Goal: Transaction & Acquisition: Purchase product/service

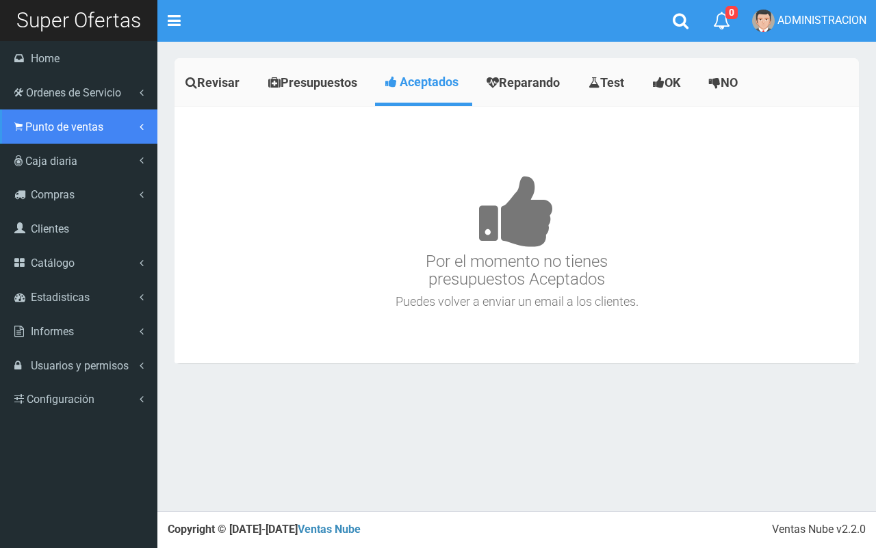
click at [31, 134] on link "Punto de ventas" at bounding box center [78, 127] width 157 height 34
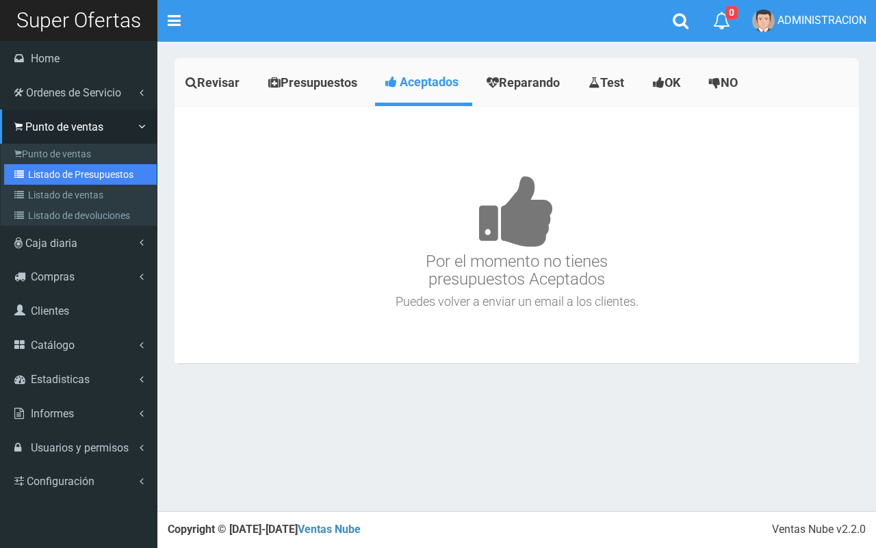
click at [49, 168] on link "Listado de Presupuestos" at bounding box center [80, 174] width 153 height 21
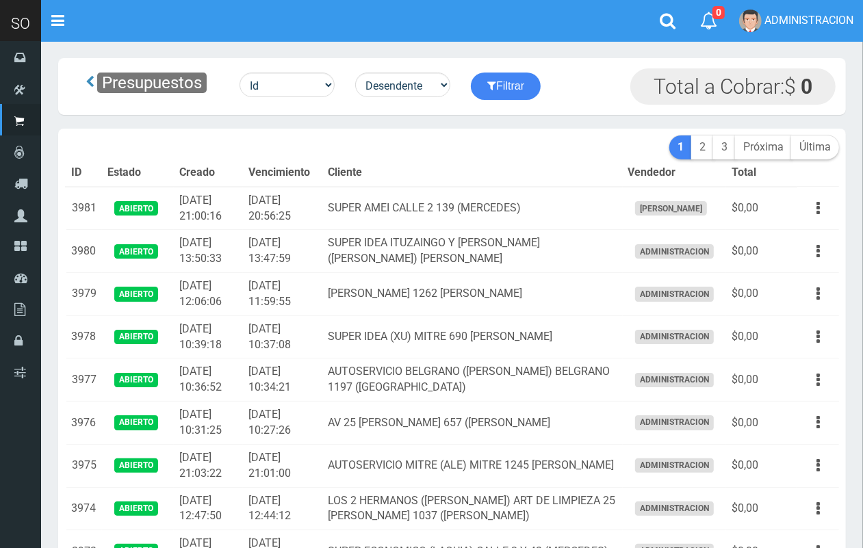
scroll to position [180, 0]
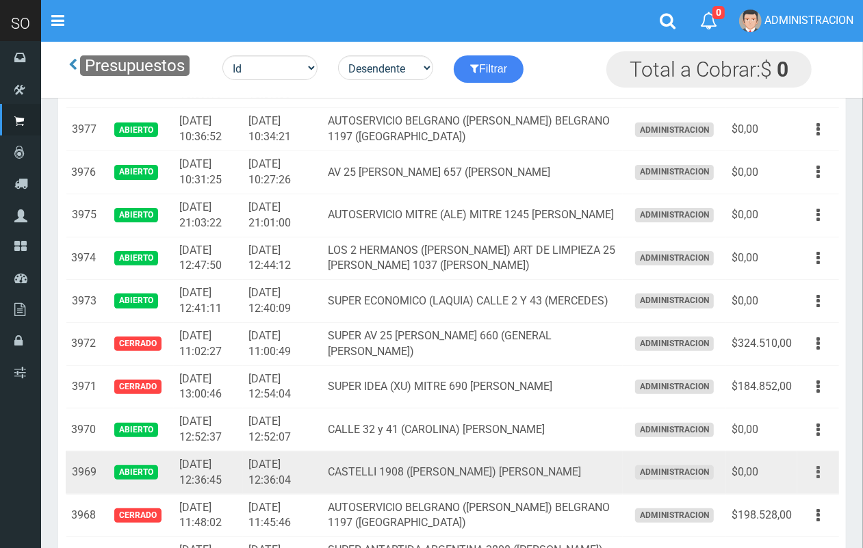
click at [823, 476] on button "button" at bounding box center [818, 473] width 31 height 24
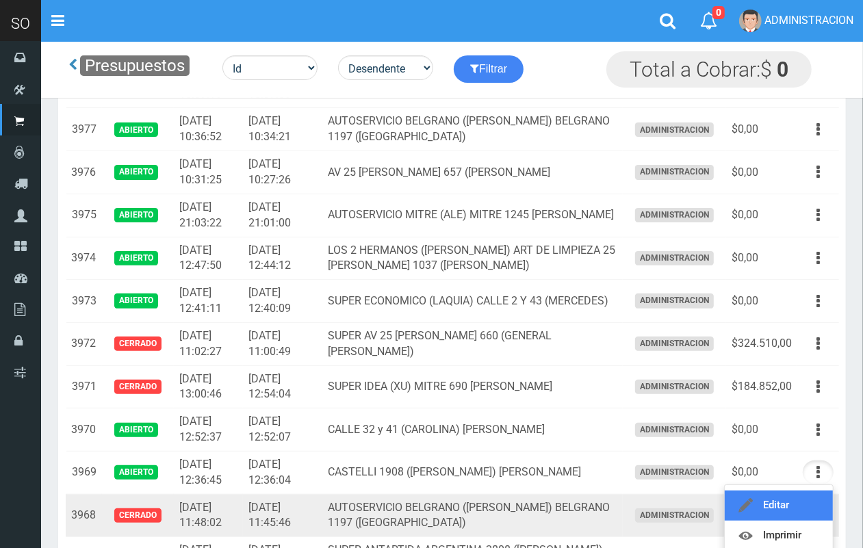
click at [792, 497] on link "Editar" at bounding box center [779, 506] width 108 height 30
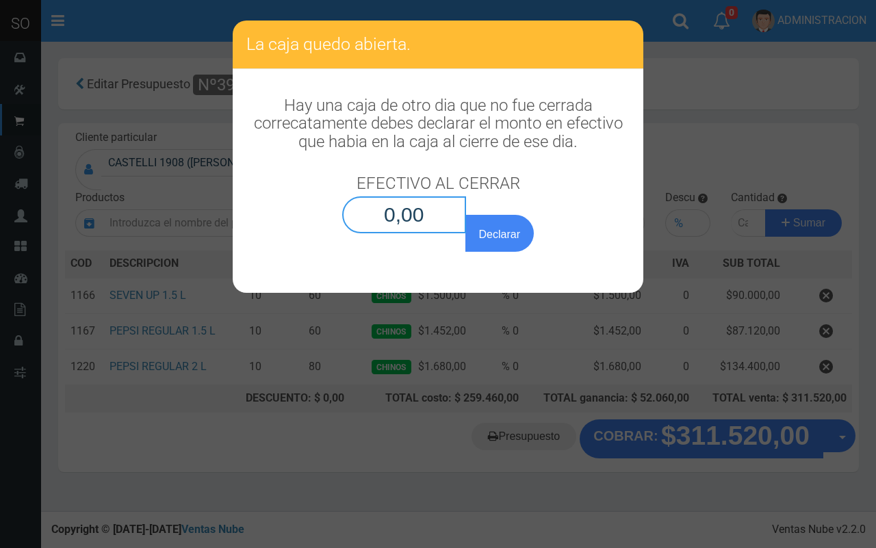
click at [430, 227] on input "0,00" at bounding box center [404, 214] width 124 height 37
type input "0,01"
click at [465, 215] on button "Declarar" at bounding box center [499, 233] width 68 height 37
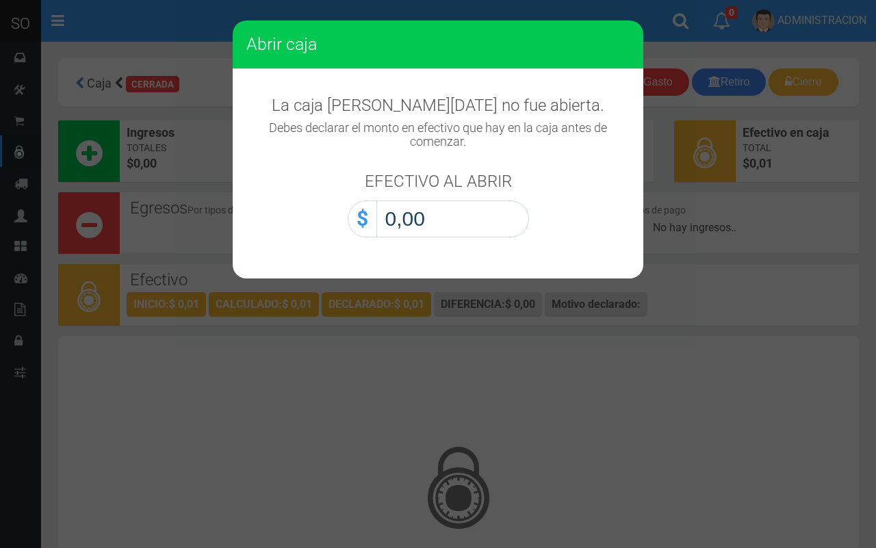
click at [494, 218] on input "0,00" at bounding box center [452, 219] width 153 height 37
type input "0,01"
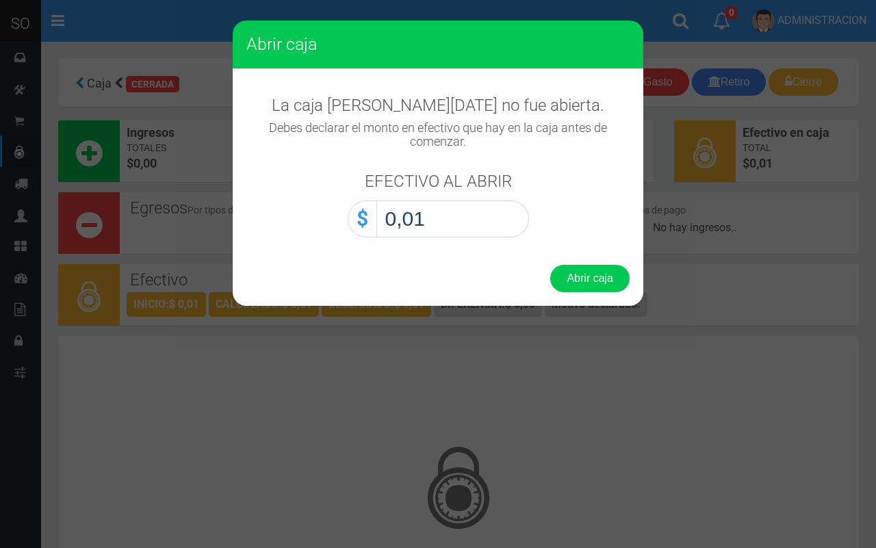
click at [550, 265] on button "Abrir caja" at bounding box center [589, 278] width 79 height 27
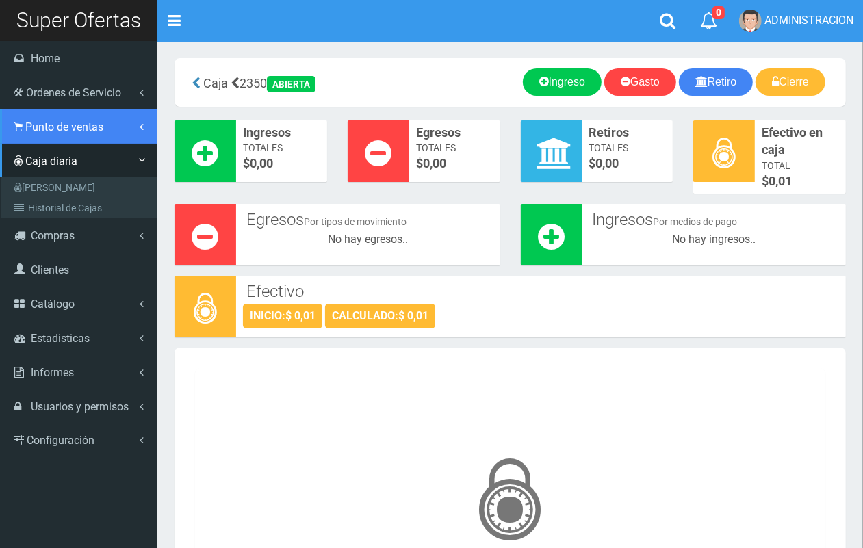
click at [15, 133] on link "Punto de ventas" at bounding box center [78, 127] width 157 height 34
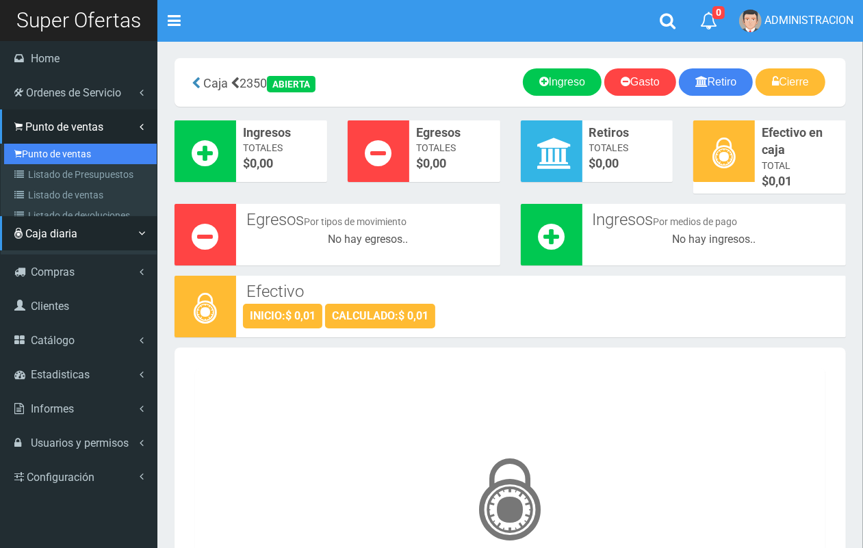
click at [41, 158] on link "Punto de ventas" at bounding box center [80, 154] width 153 height 21
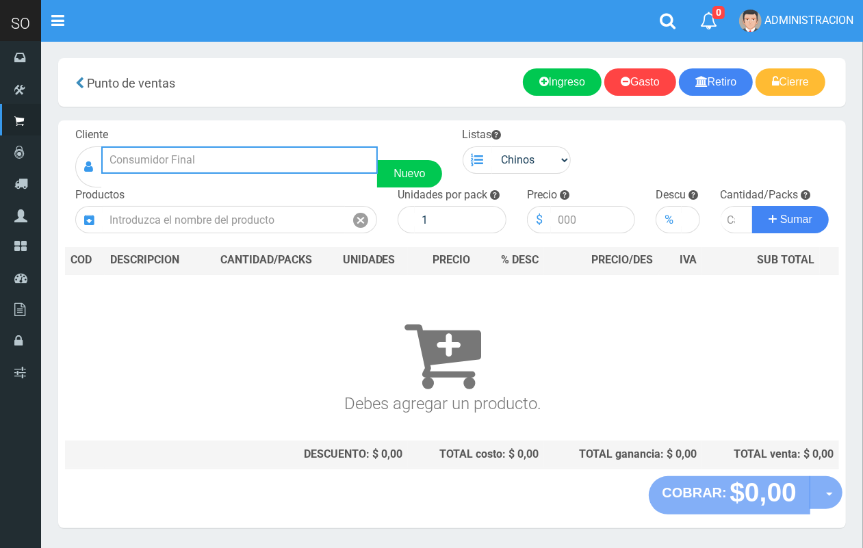
click at [251, 162] on input "text" at bounding box center [239, 159] width 277 height 27
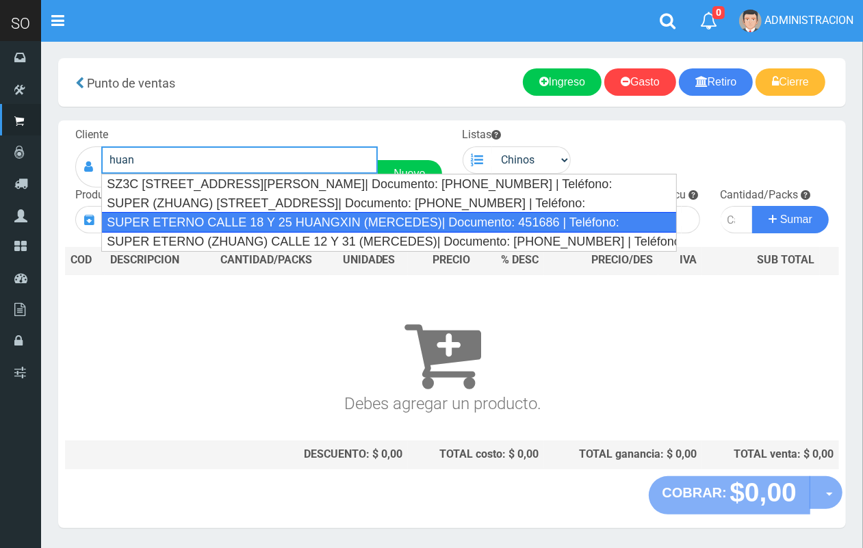
click at [255, 214] on div "SUPER ETERNO CALLE 18 Y 25 HUANGXIN (MERCEDES)| Documento: 451686 | Teléfono:" at bounding box center [388, 222] width 575 height 21
type input "SUPER ETERNO CALLE 18 Y 25 HUANGXIN (MERCEDES)| Documento: 451686 | Teléfono:"
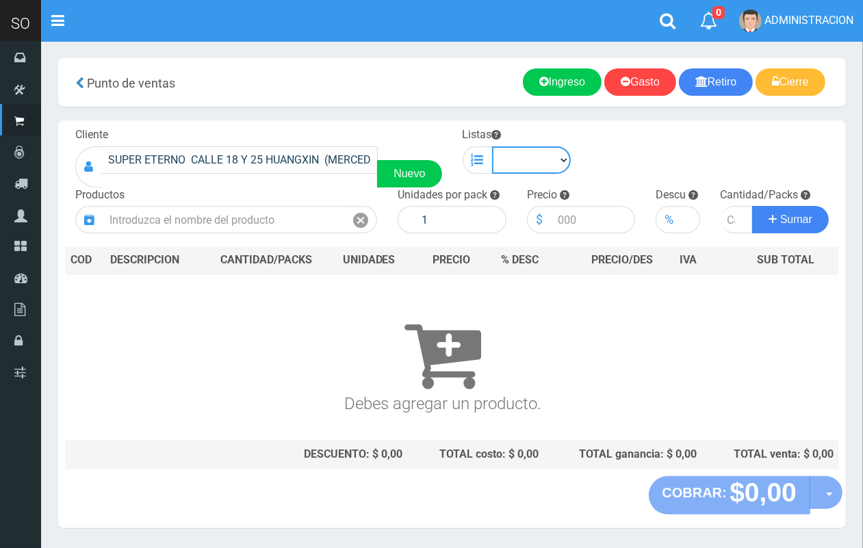
click at [528, 163] on select "Chinos . ." at bounding box center [531, 159] width 79 height 27
select select "1"
click at [492, 146] on select "Chinos . ." at bounding box center [531, 159] width 79 height 27
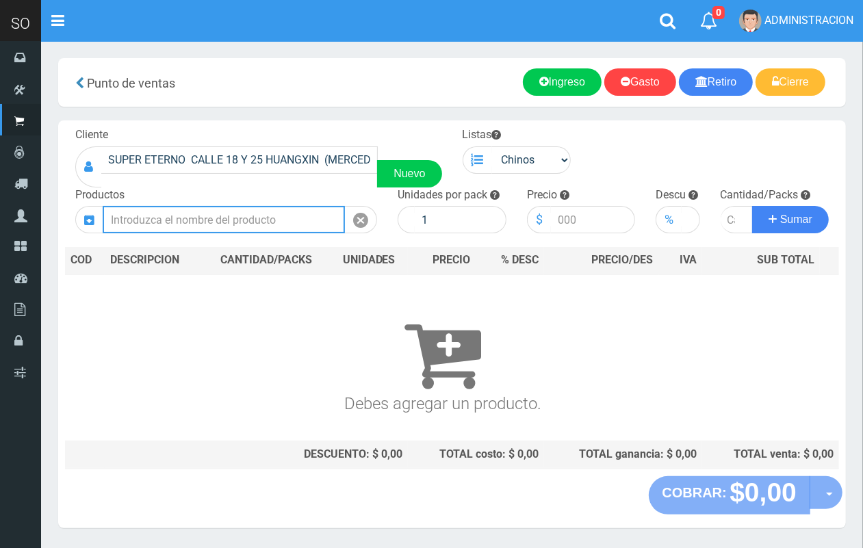
click at [303, 217] on input "text" at bounding box center [224, 219] width 242 height 27
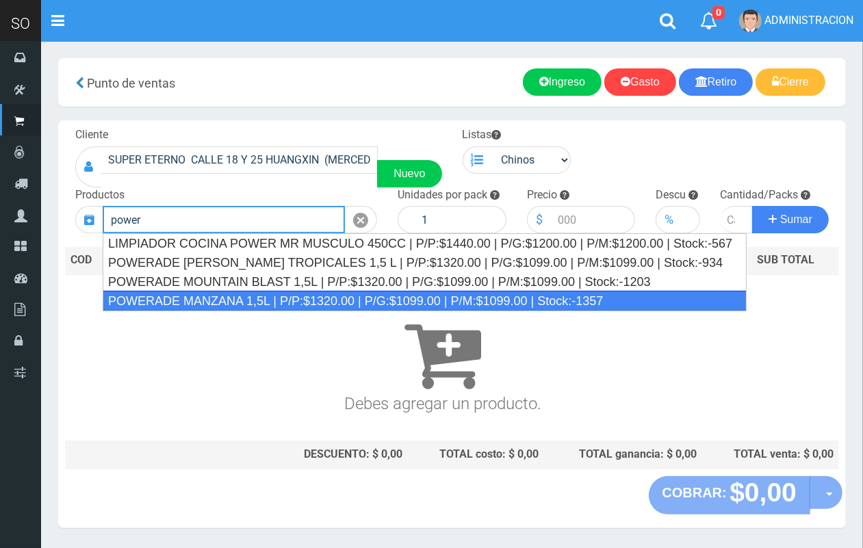
click at [316, 305] on div "POWERADE MANZANA 1,5L | P/P:$1320.00 | P/G:$1099.00 | P/M:$1099.00 | Stock:-1357" at bounding box center [425, 301] width 644 height 21
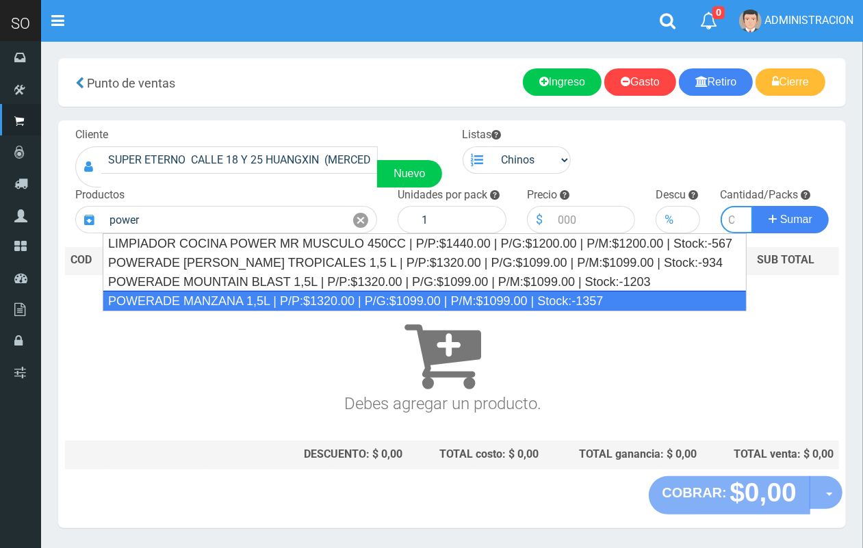
type input "POWERADE MANZANA 1,5L | P/P:$1320.00 | P/G:$1099.00 | P/M:$1099.00 | Stock:-1357"
type input "4"
type input "1320.00"
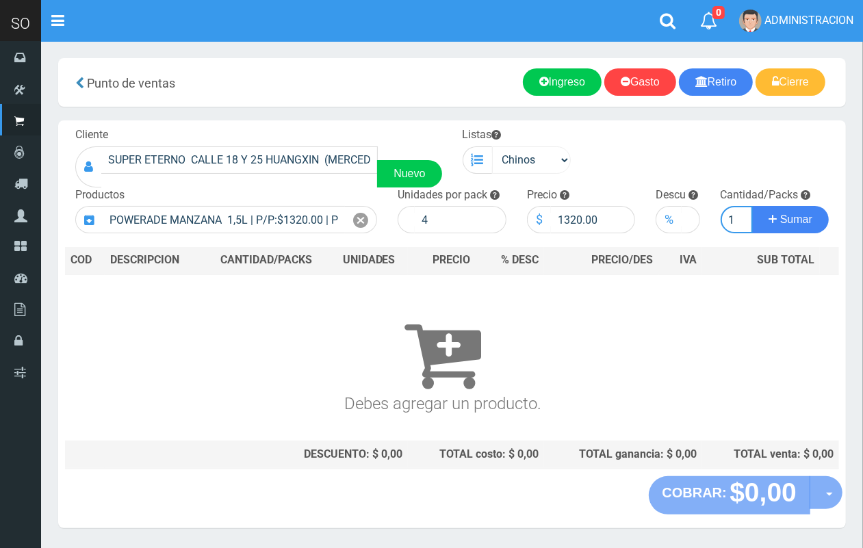
scroll to position [0, 1]
type input "1"
click at [752, 206] on button "Sumar" at bounding box center [790, 219] width 77 height 27
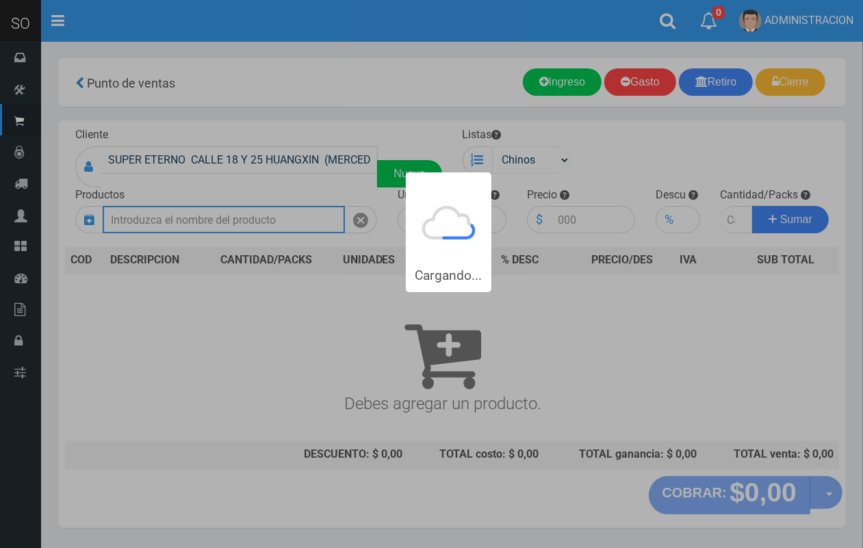
scroll to position [0, 0]
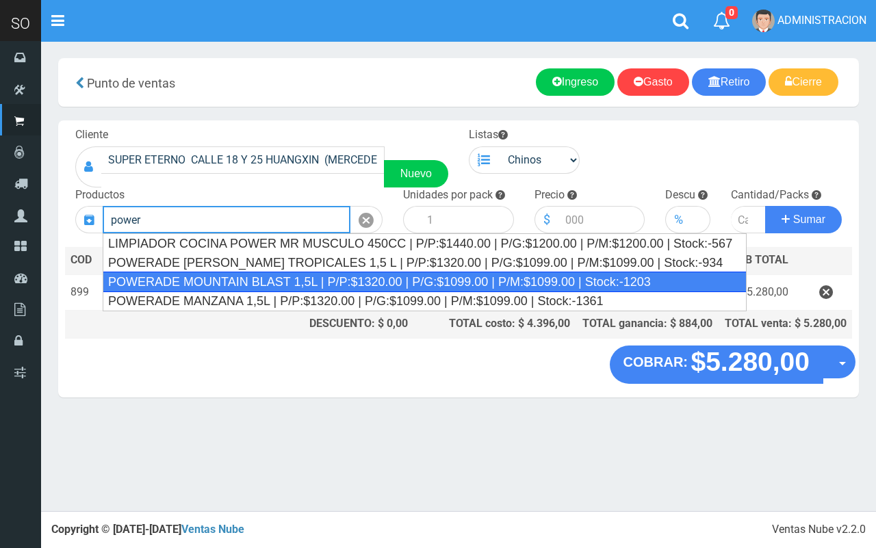
click at [549, 282] on div "POWERADE MOUNTAIN BLAST 1,5L | P/P:$1320.00 | P/G:$1099.00 | P/M:$1099.00 | Sto…" at bounding box center [425, 282] width 644 height 21
type input "POWERADE MOUNTAIN BLAST 1,5L | P/P:$1320.00 | P/G:$1099.00 | P/M:$1099.00 | Sto…"
type input "4"
type input "1320.00"
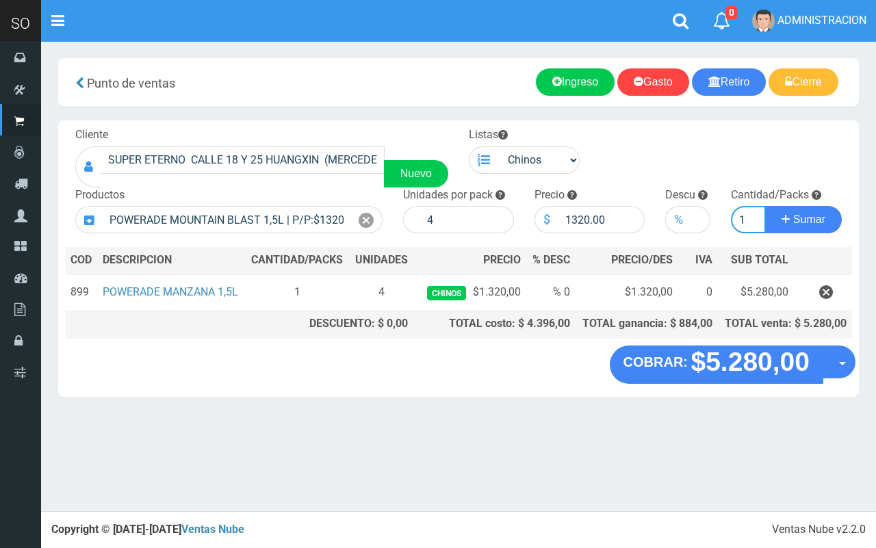
type input "1"
click at [765, 206] on button "Sumar" at bounding box center [803, 219] width 77 height 27
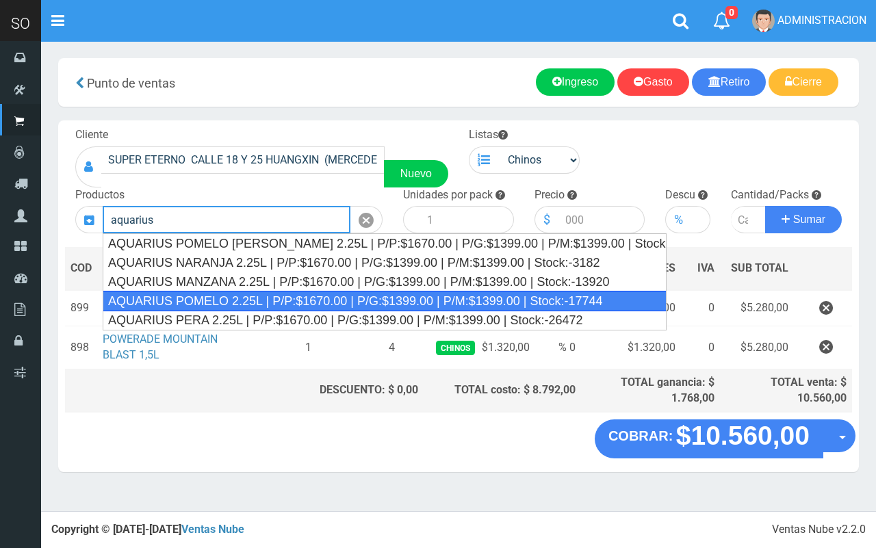
click at [333, 305] on div "AQUARIUS POMELO 2.25L | P/P:$1670.00 | P/G:$1399.00 | P/M:$1399.00 | Stock:-177…" at bounding box center [385, 301] width 564 height 21
type input "AQUARIUS POMELO 2.25L | P/P:$1670.00 | P/G:$1399.00 | P/M:$1399.00 | Stock:-177…"
type input "6"
type input "1670.00"
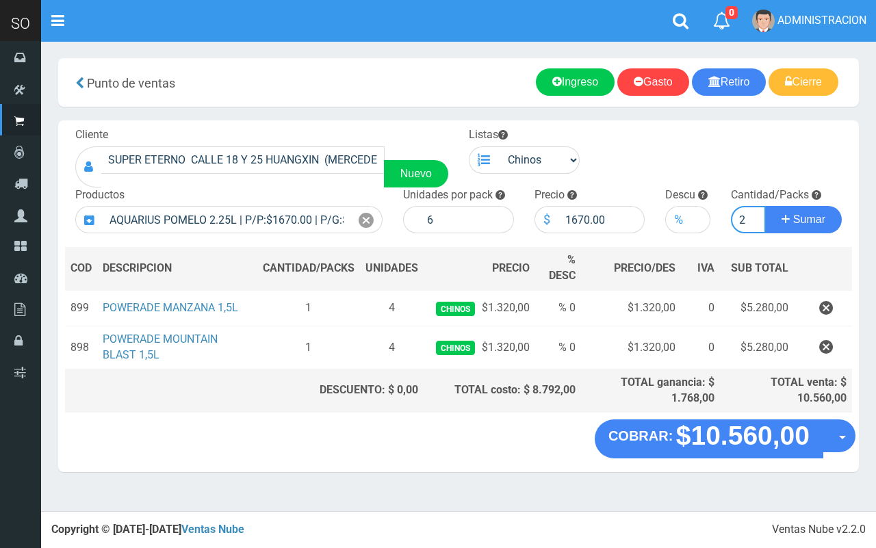
type input "2"
click at [765, 206] on button "Sumar" at bounding box center [803, 219] width 77 height 27
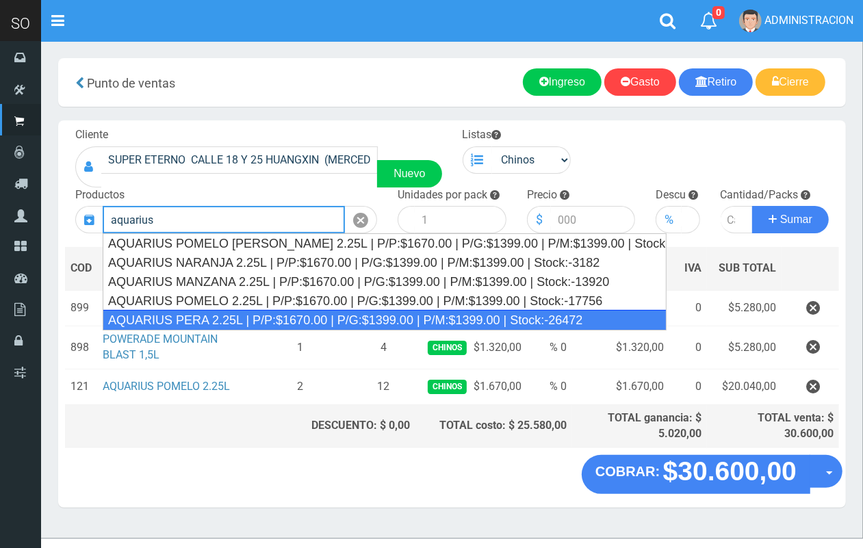
click at [313, 315] on div "AQUARIUS PERA 2.25L | P/P:$1670.00 | P/G:$1399.00 | P/M:$1399.00 | Stock:-26472" at bounding box center [385, 320] width 564 height 21
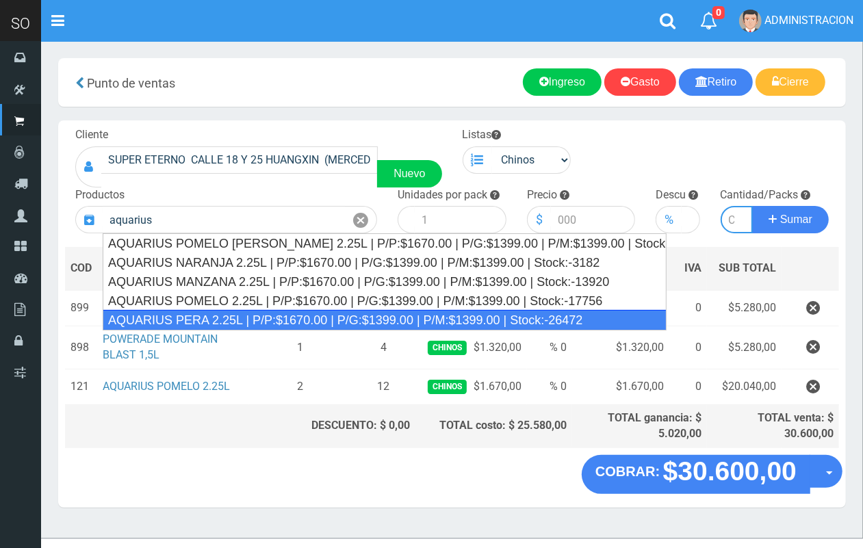
type input "AQUARIUS PERA 2.25L | P/P:$1670.00 | P/G:$1399.00 | P/M:$1399.00 | Stock:-26472"
type input "6"
type input "1670.00"
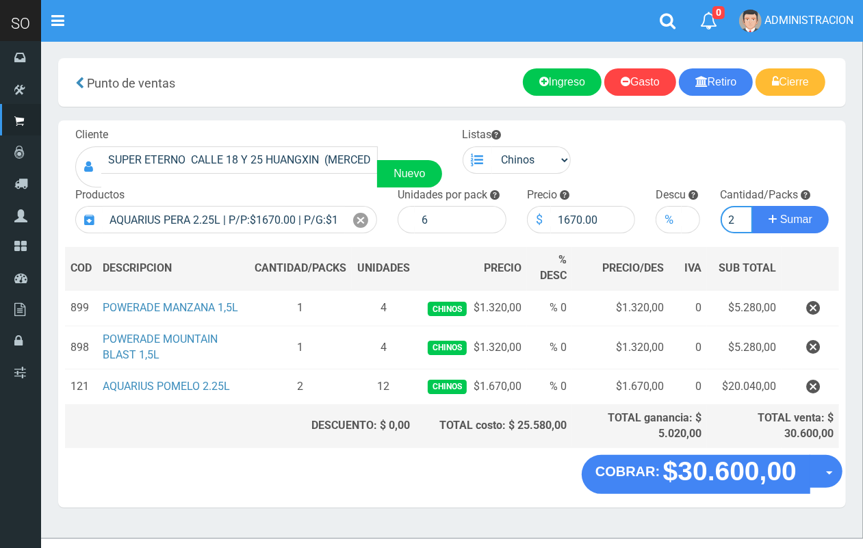
scroll to position [0, 1]
type input "2"
click at [752, 206] on button "Sumar" at bounding box center [790, 219] width 77 height 27
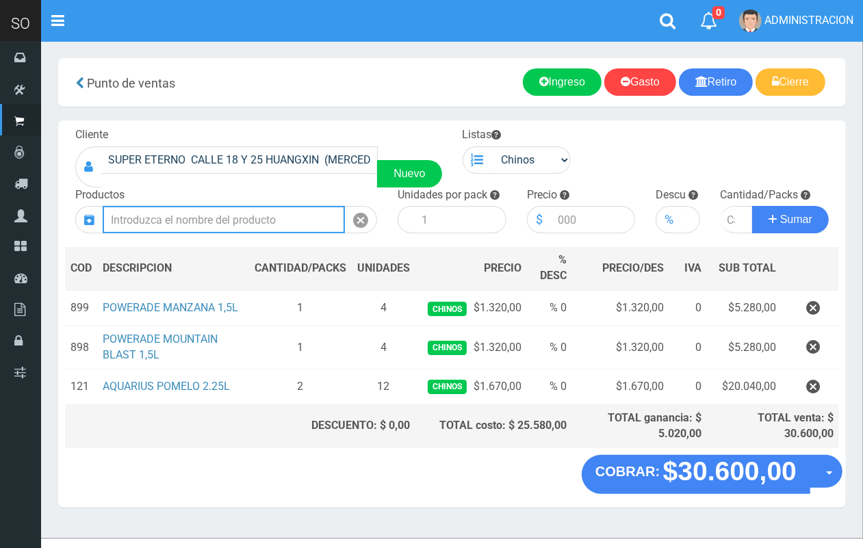
scroll to position [0, 0]
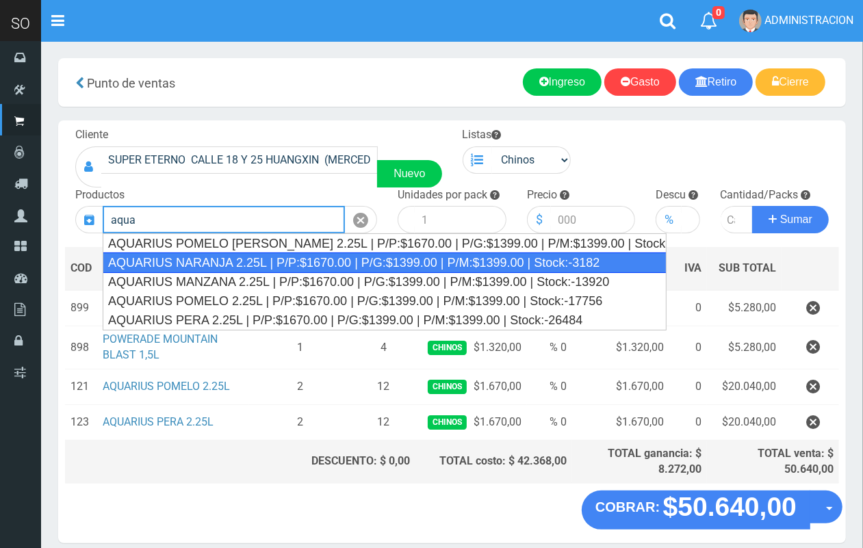
click at [301, 260] on div "AQUARIUS NARANJA 2.25L | P/P:$1670.00 | P/G:$1399.00 | P/M:$1399.00 | Stock:-31…" at bounding box center [385, 263] width 564 height 21
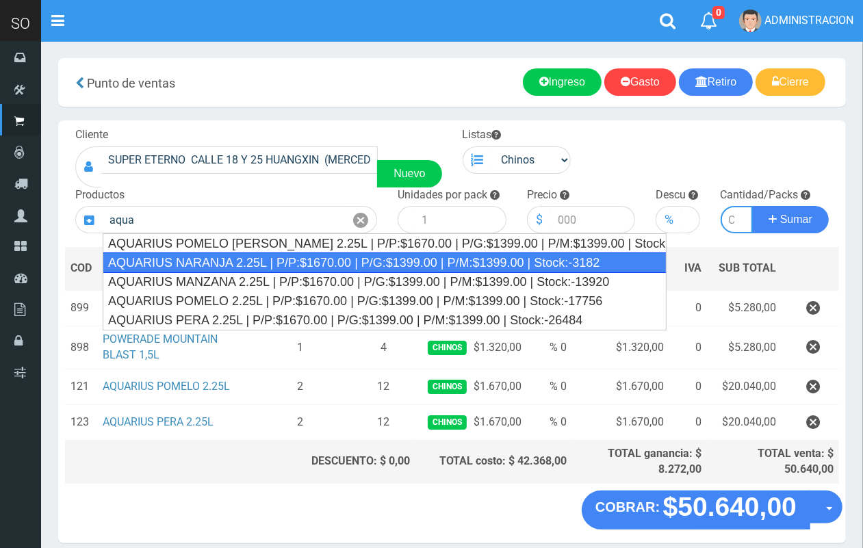
type input "AQUARIUS NARANJA 2.25L | P/P:$1670.00 | P/G:$1399.00 | P/M:$1399.00 | Stock:-31…"
type input "6"
type input "1670.00"
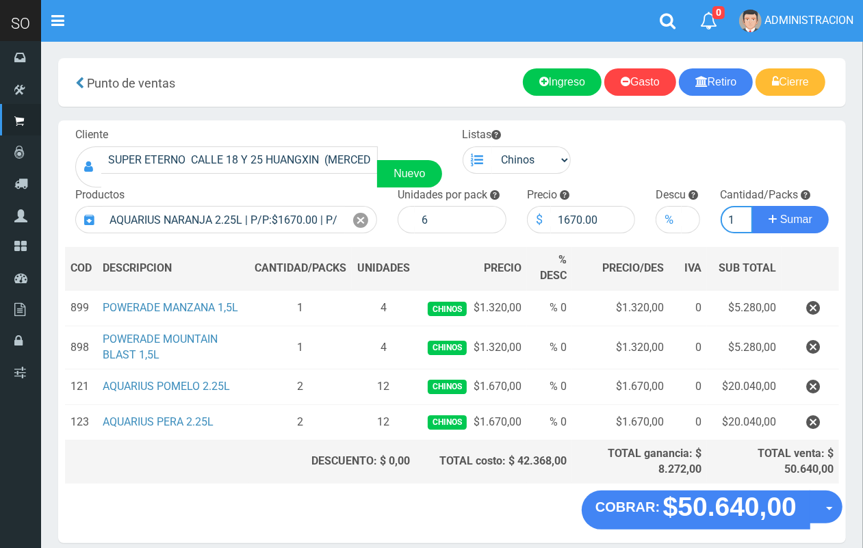
scroll to position [0, 1]
type input "1"
click at [752, 206] on button "Sumar" at bounding box center [790, 219] width 77 height 27
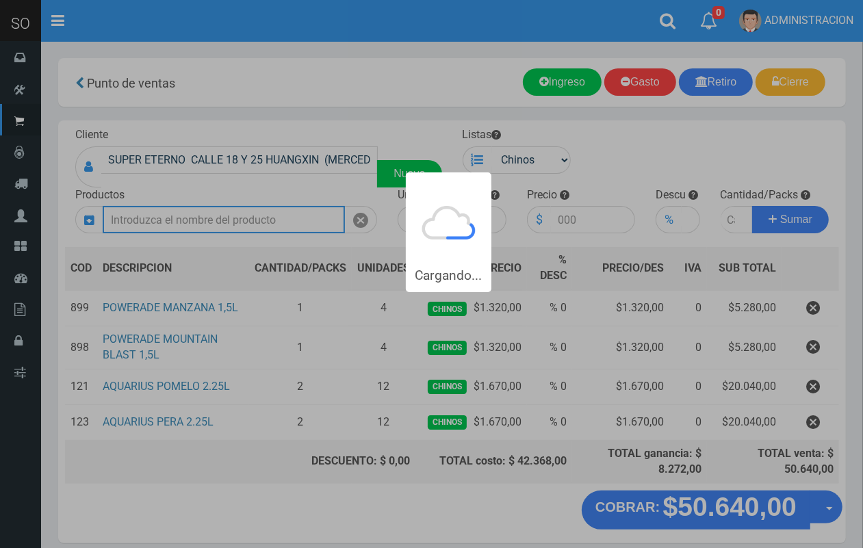
scroll to position [0, 0]
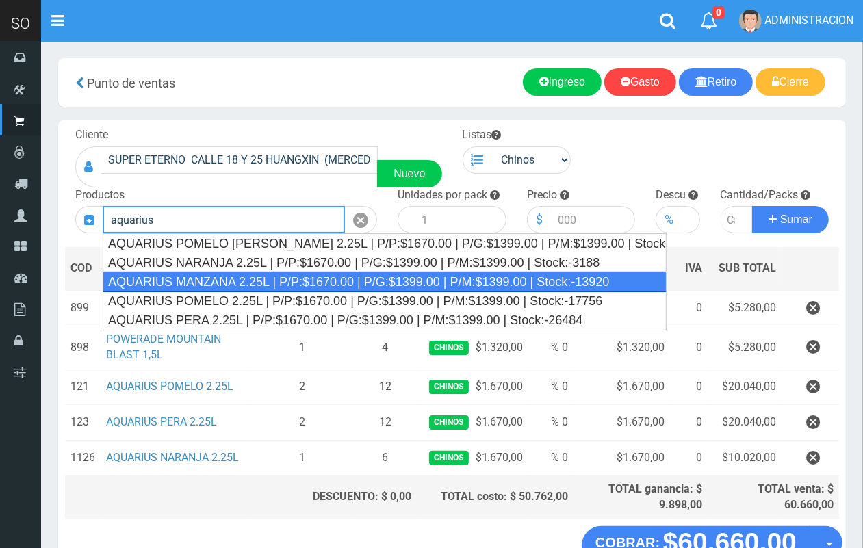
click at [282, 286] on div "AQUARIUS MANZANA 2.25L | P/P:$1670.00 | P/G:$1399.00 | P/M:$1399.00 | Stock:-13…" at bounding box center [385, 282] width 564 height 21
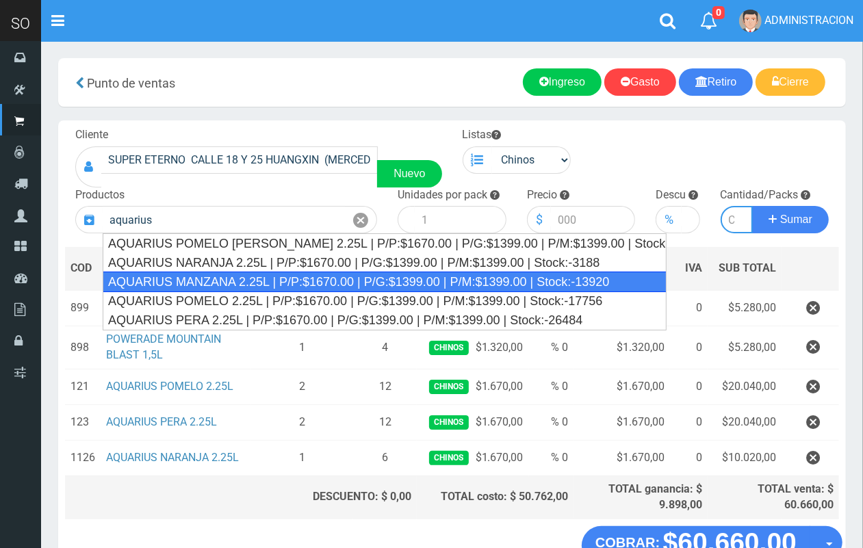
type input "AQUARIUS MANZANA 2.25L | P/P:$1670.00 | P/G:$1399.00 | P/M:$1399.00 | Stock:-13…"
type input "6"
type input "1670.00"
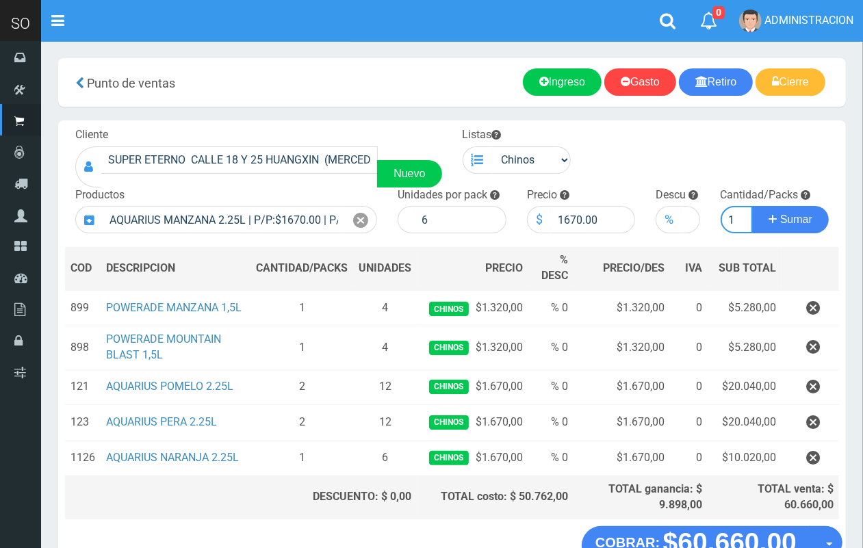
scroll to position [0, 1]
type input "1"
click at [752, 206] on button "Sumar" at bounding box center [790, 219] width 77 height 27
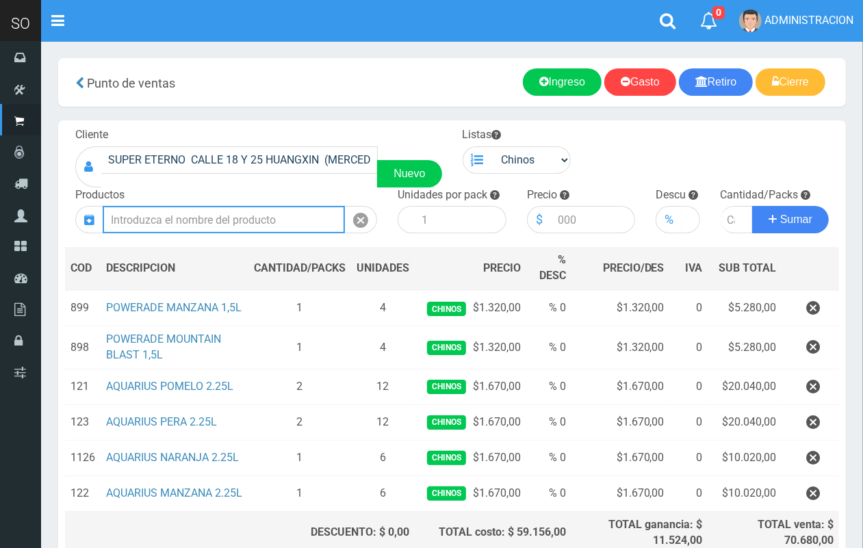
scroll to position [136, 0]
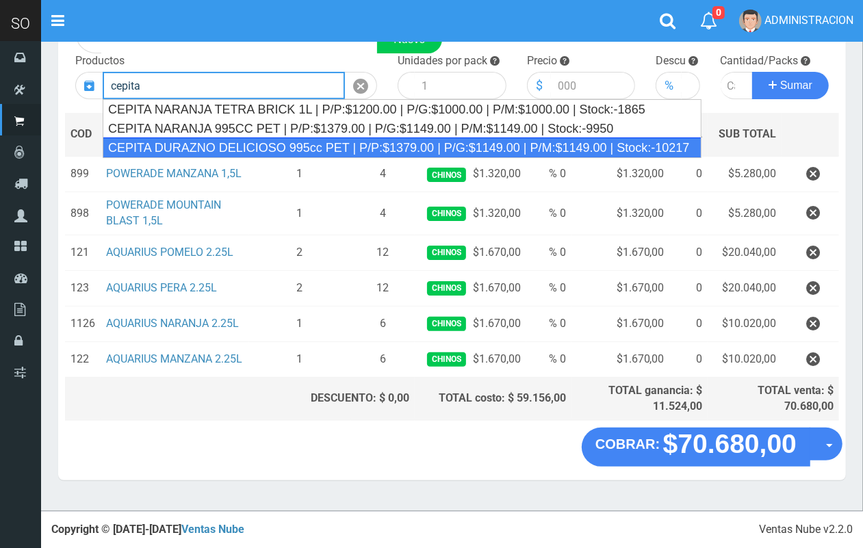
click at [324, 142] on div "CEPITA DURAZNO DELICIOSO 995cc PET | P/P:$1379.00 | P/G:$1149.00 | P/M:$1149.00…" at bounding box center [402, 148] width 599 height 21
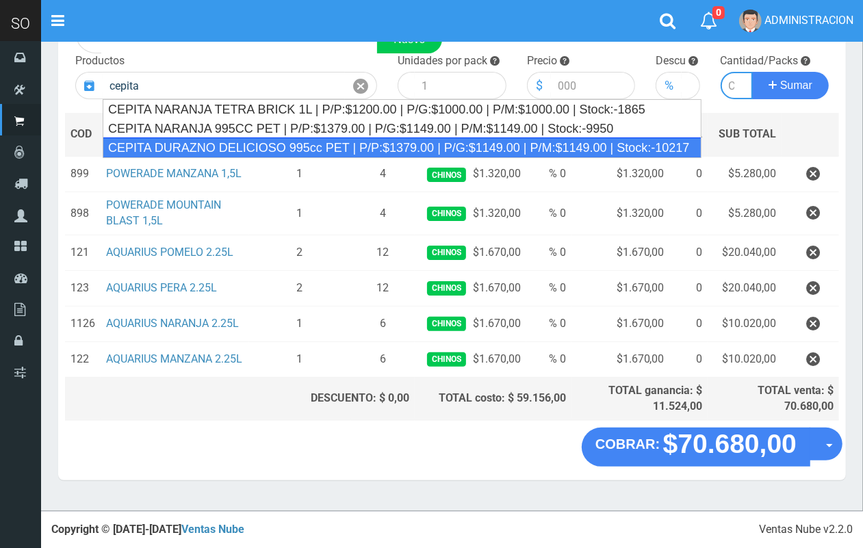
type input "CEPITA DURAZNO DELICIOSO 995cc PET | P/P:$1379.00 | P/G:$1149.00 | P/M:$1149.00…"
type input "6"
type input "1379.00"
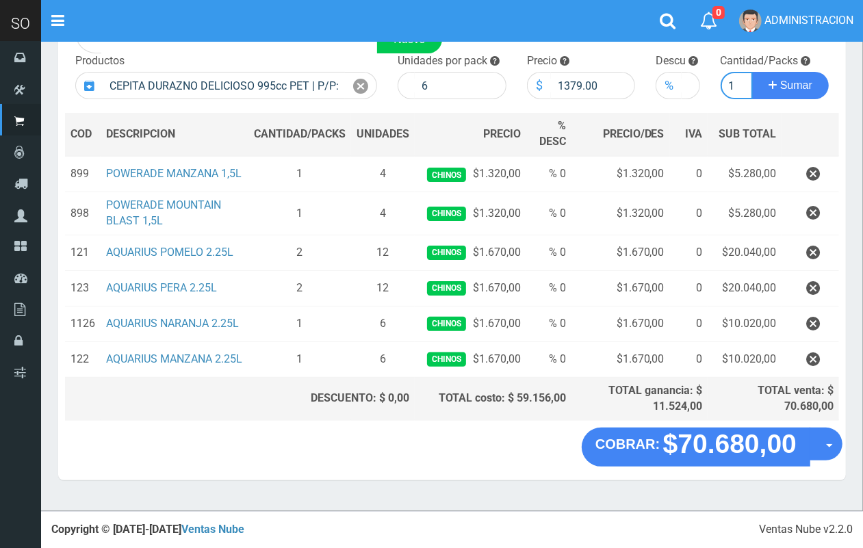
scroll to position [0, 1]
type input "1"
click at [752, 72] on button "Sumar" at bounding box center [790, 85] width 77 height 27
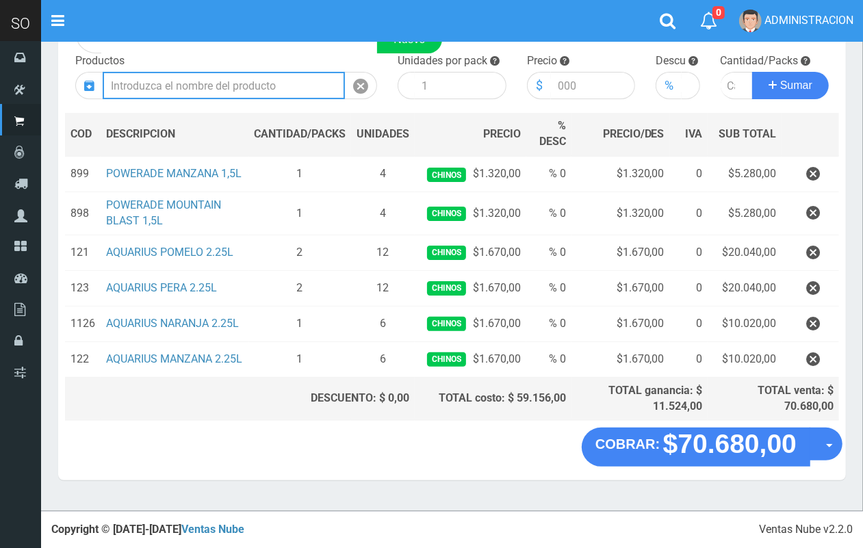
scroll to position [0, 0]
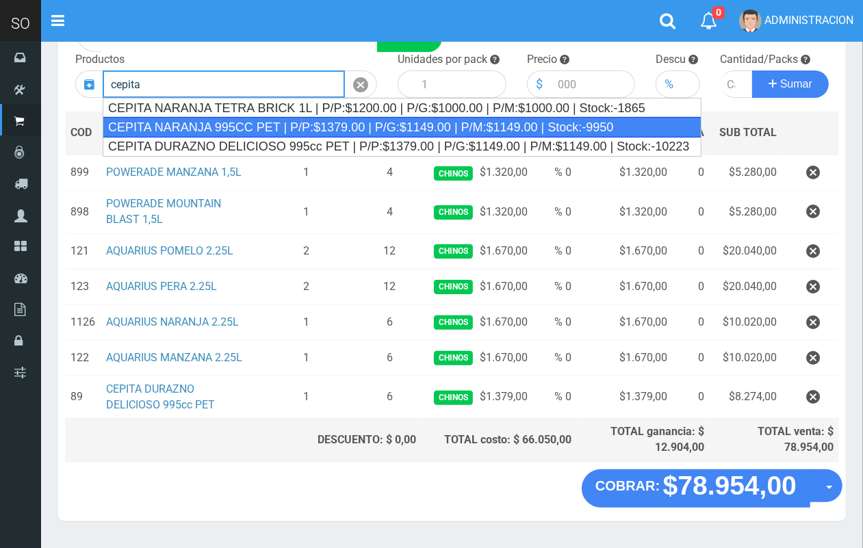
click at [320, 127] on div "CEPITA NARANJA 995CC PET | P/P:$1379.00 | P/G:$1149.00 | P/M:$1149.00 | Stock:-…" at bounding box center [402, 127] width 599 height 21
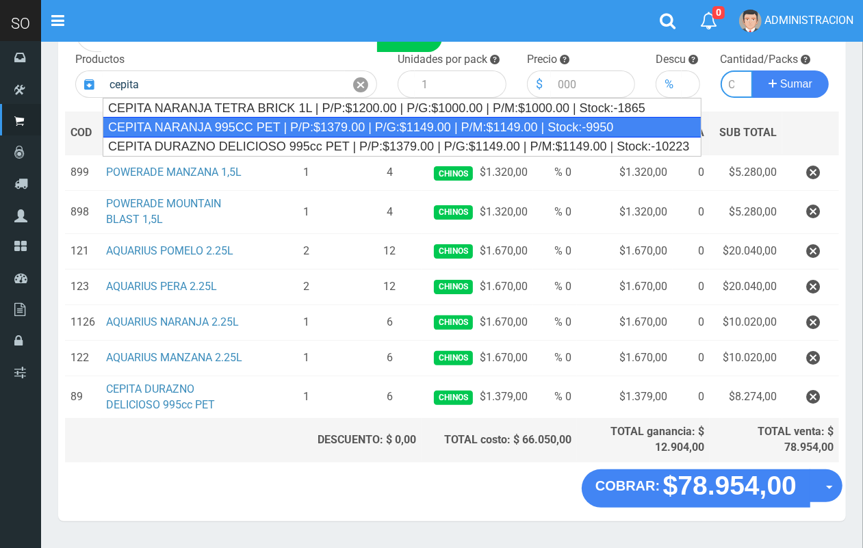
type input "CEPITA NARANJA 995CC PET | P/P:$1379.00 | P/G:$1149.00 | P/M:$1149.00 | Stock:-…"
type input "6"
type input "1379.00"
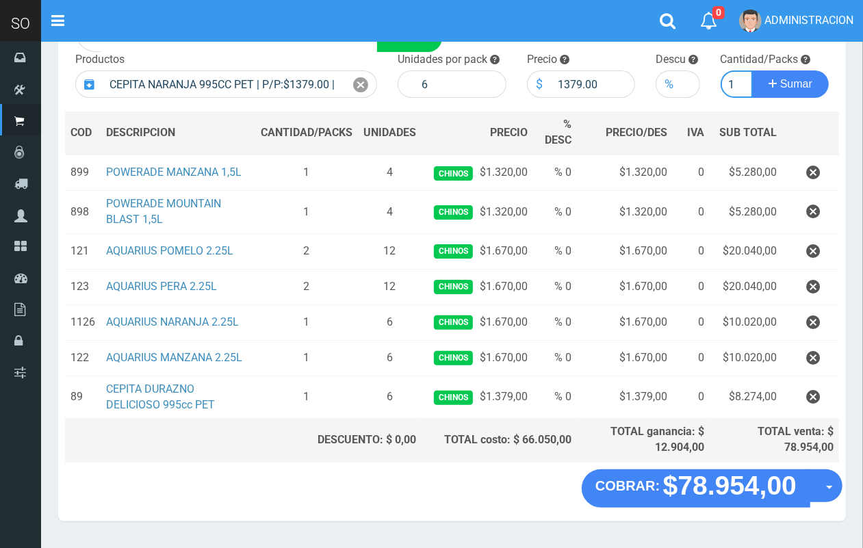
scroll to position [0, 1]
type input "1"
click at [752, 71] on button "Sumar" at bounding box center [790, 84] width 77 height 27
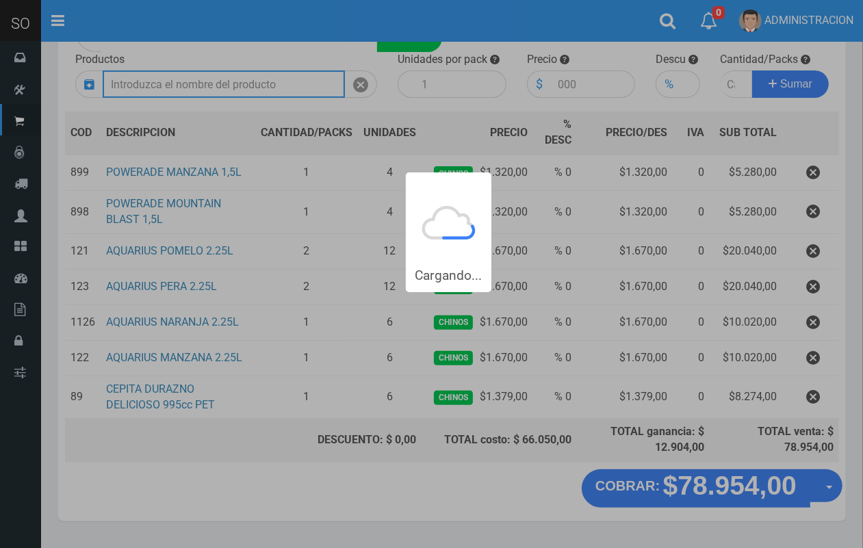
scroll to position [0, 0]
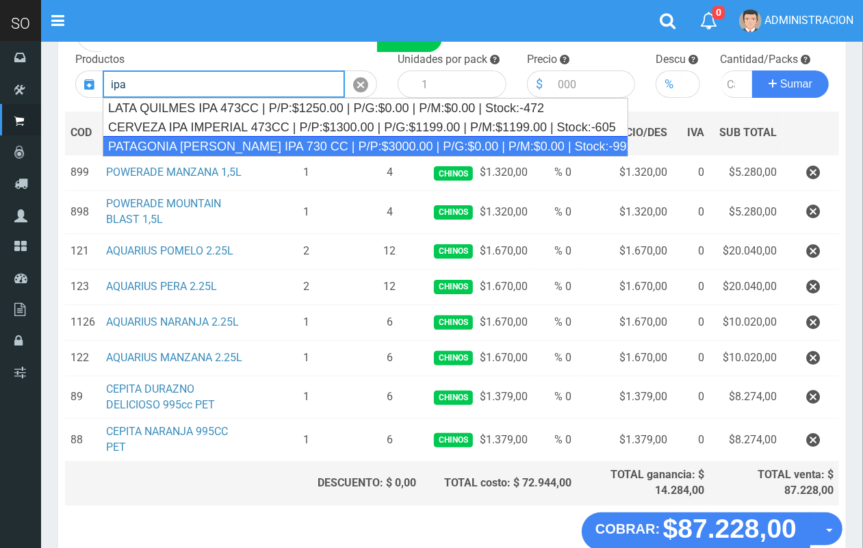
click at [251, 142] on div "PATAGONIA VERA IPA 730 CC | P/P:$3000.00 | P/G:$0.00 | P/M:$0.00 | Stock:-992" at bounding box center [366, 146] width 526 height 21
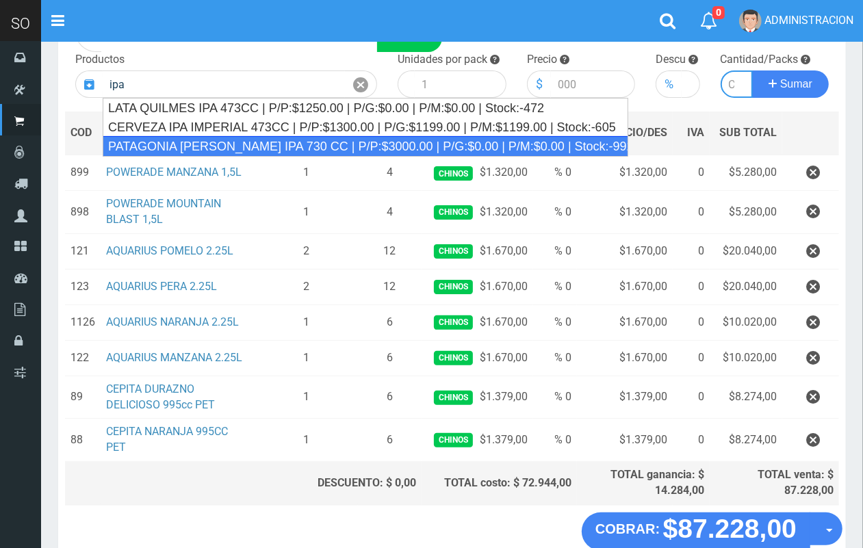
type input "PATAGONIA VERA IPA 730 CC | P/P:$3000.00 | P/G:$0.00 | P/M:$0.00 | Stock:-992"
type input "6"
type input "3000.00"
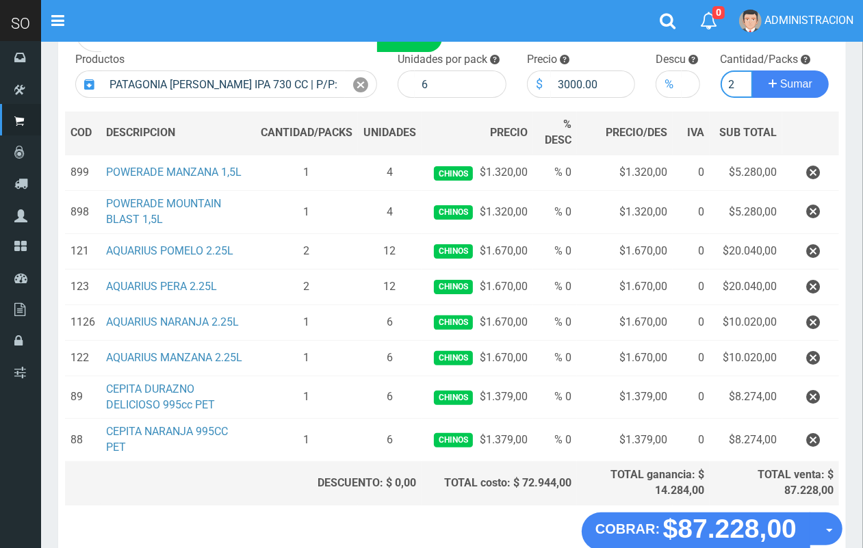
scroll to position [0, 1]
type input "2"
click at [752, 71] on button "Sumar" at bounding box center [790, 84] width 77 height 27
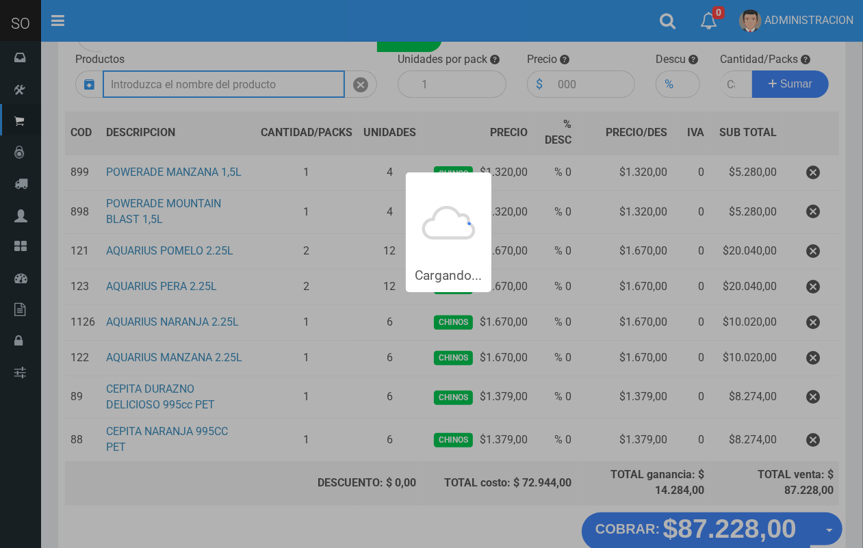
scroll to position [0, 0]
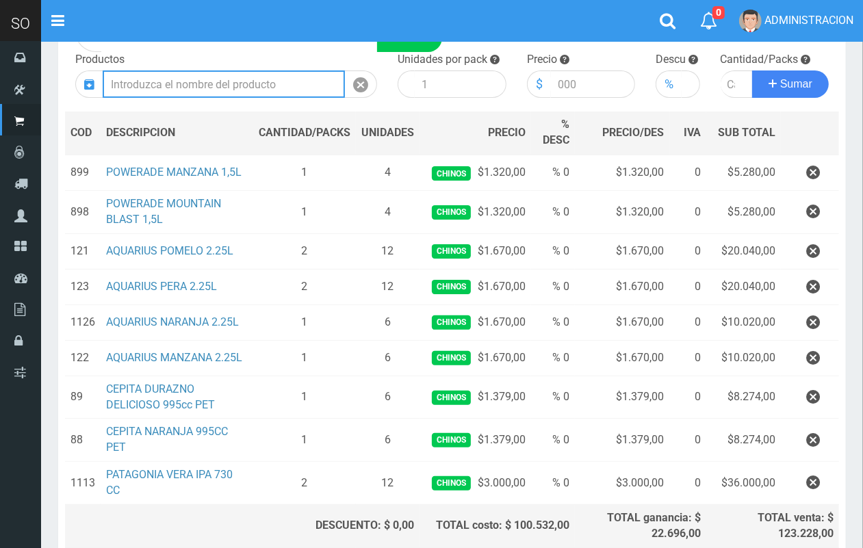
type input "4"
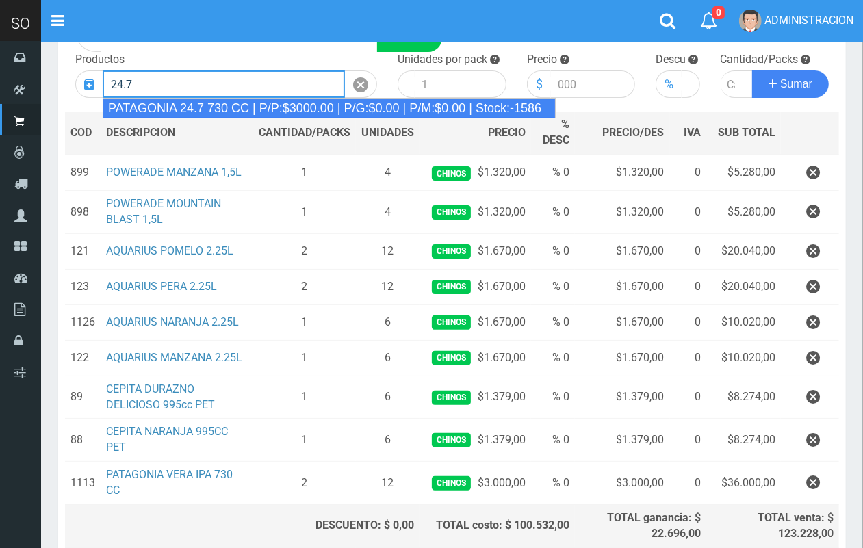
click at [257, 110] on div "PATAGONIA 24.7 730 CC | P/P:$3000.00 | P/G:$0.00 | P/M:$0.00 | Stock:-1586" at bounding box center [329, 108] width 453 height 21
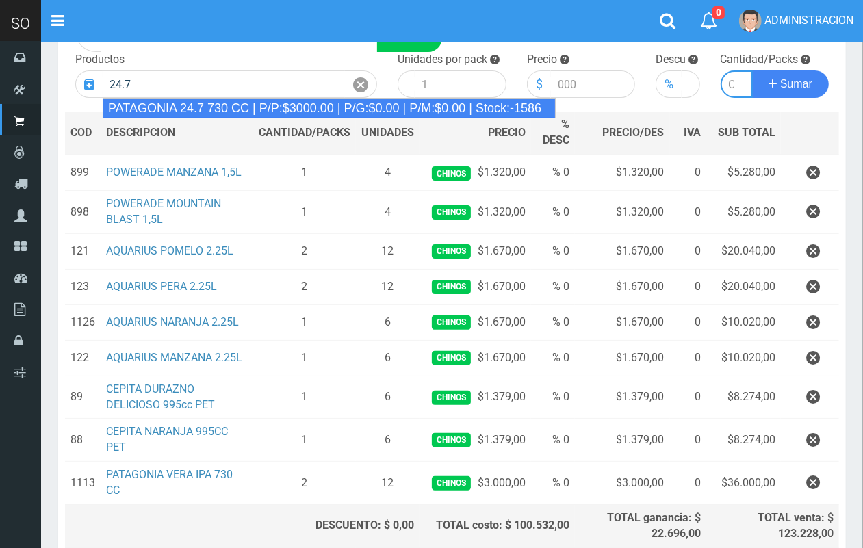
type input "PATAGONIA 24.7 730 CC | P/P:$3000.00 | P/G:$0.00 | P/M:$0.00 | Stock:-1586"
type input "6"
type input "3000.00"
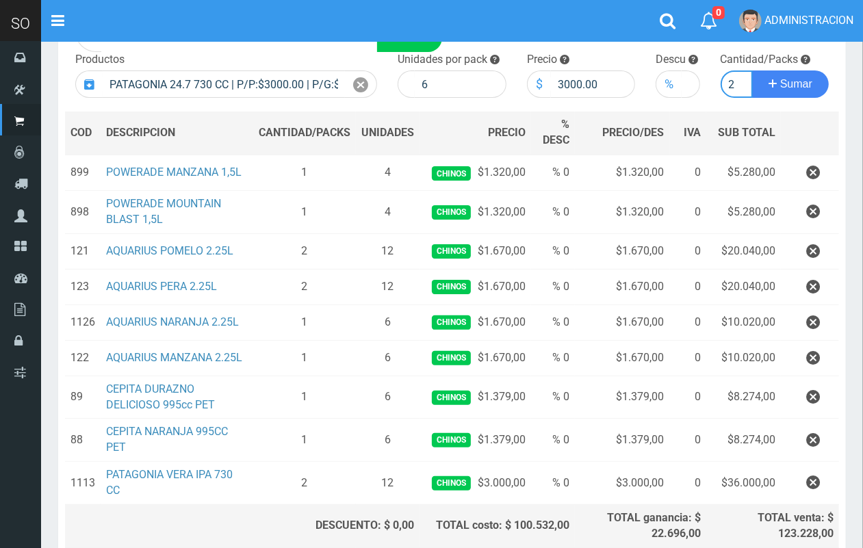
scroll to position [0, 1]
type input "2"
click at [752, 71] on button "Sumar" at bounding box center [790, 84] width 77 height 27
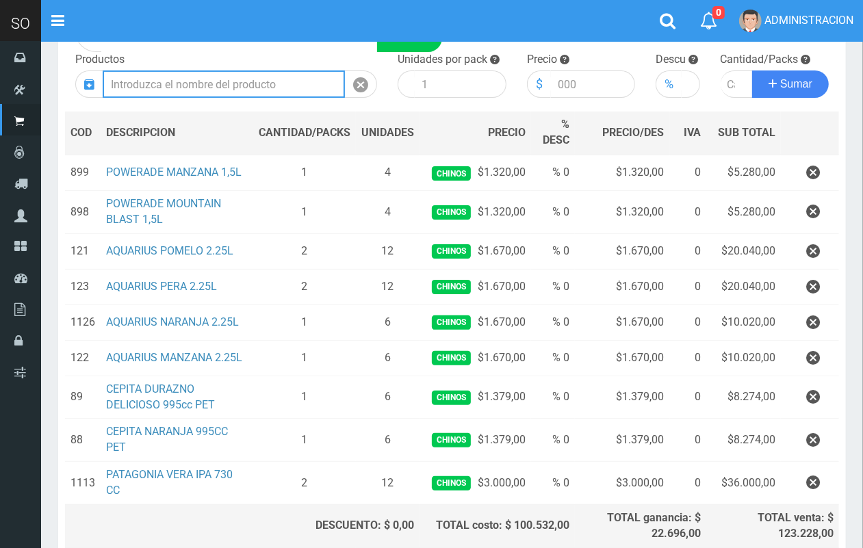
scroll to position [0, 0]
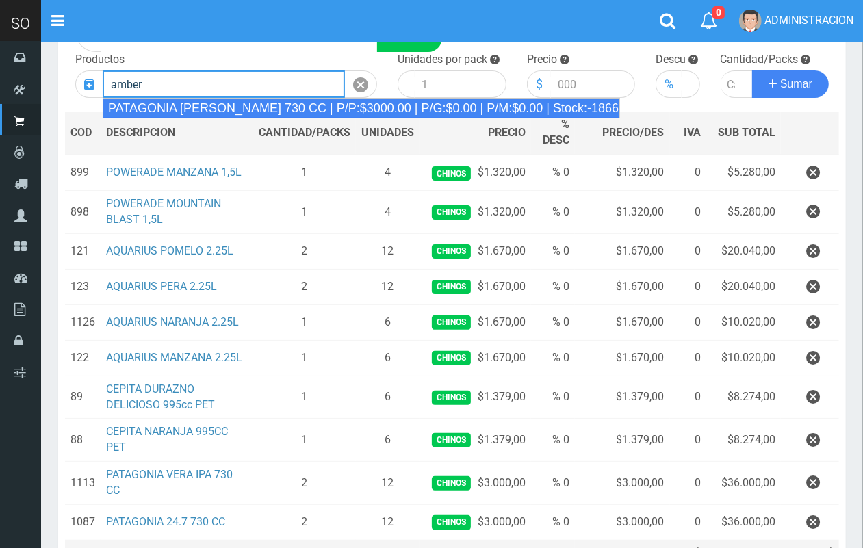
click at [255, 113] on div "PATAGONIA AMBER LAGER 730 CC | P/P:$3000.00 | P/G:$0.00 | P/M:$0.00 | Stock:-18…" at bounding box center [361, 108] width 517 height 21
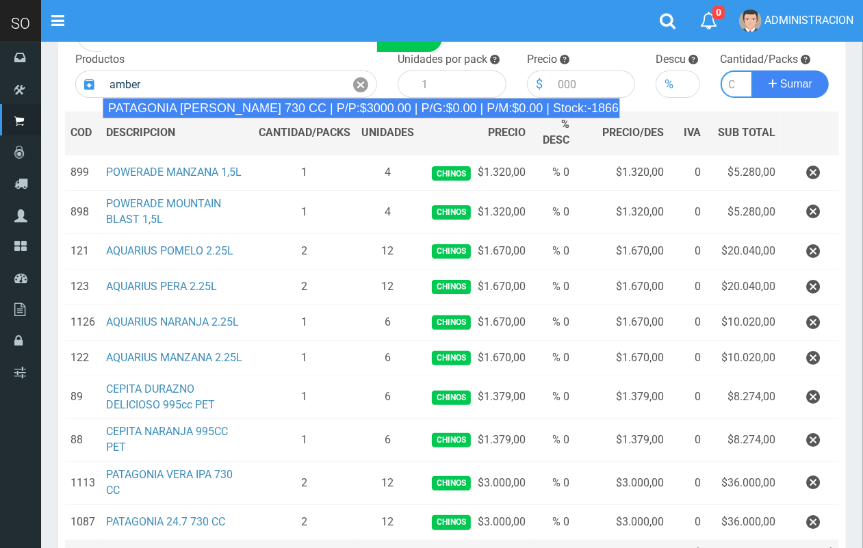
type input "PATAGONIA AMBER LAGER 730 CC | P/P:$3000.00 | P/G:$0.00 | P/M:$0.00 | Stock:-18…"
type input "6"
type input "3000.00"
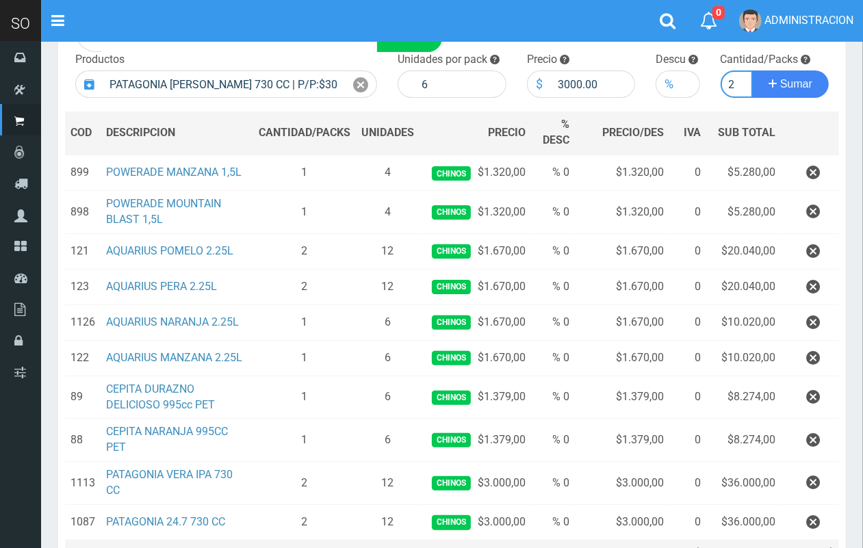
scroll to position [0, 1]
type input "2"
click at [752, 71] on button "Sumar" at bounding box center [790, 84] width 77 height 27
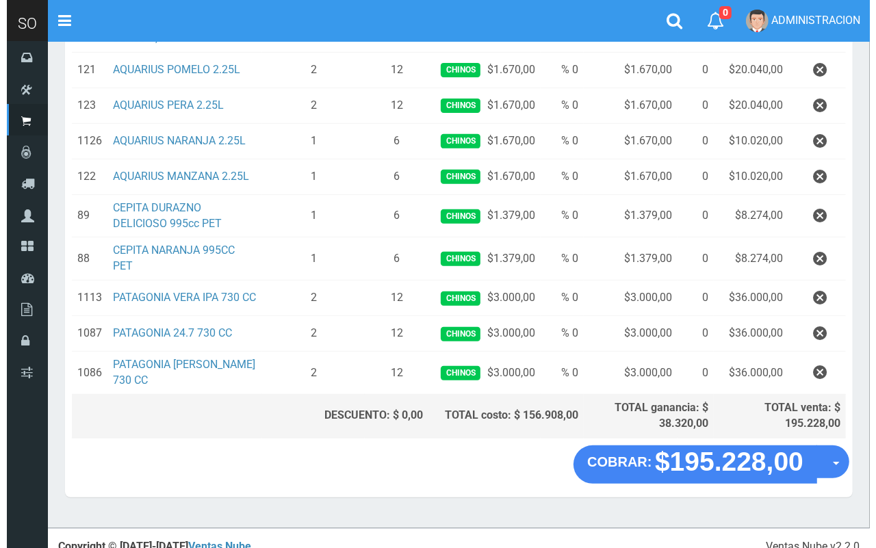
scroll to position [336, 0]
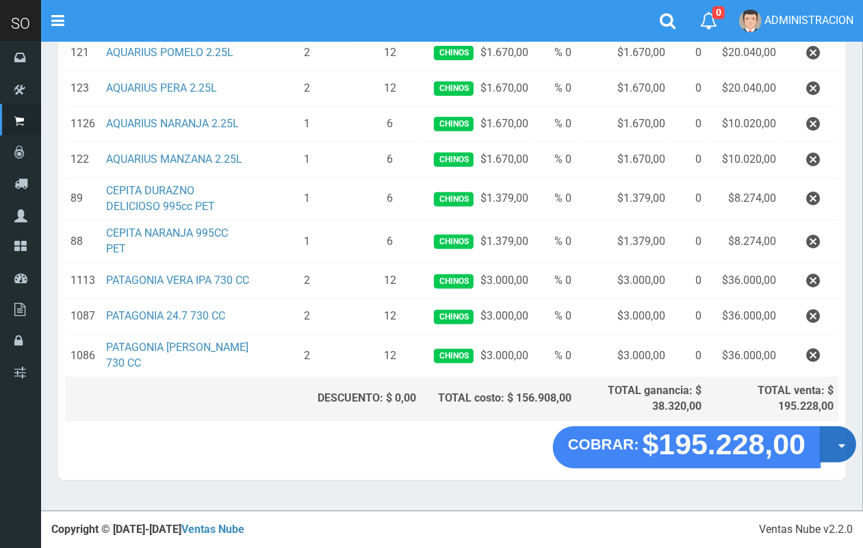
click at [827, 457] on button "Opciones" at bounding box center [838, 444] width 36 height 36
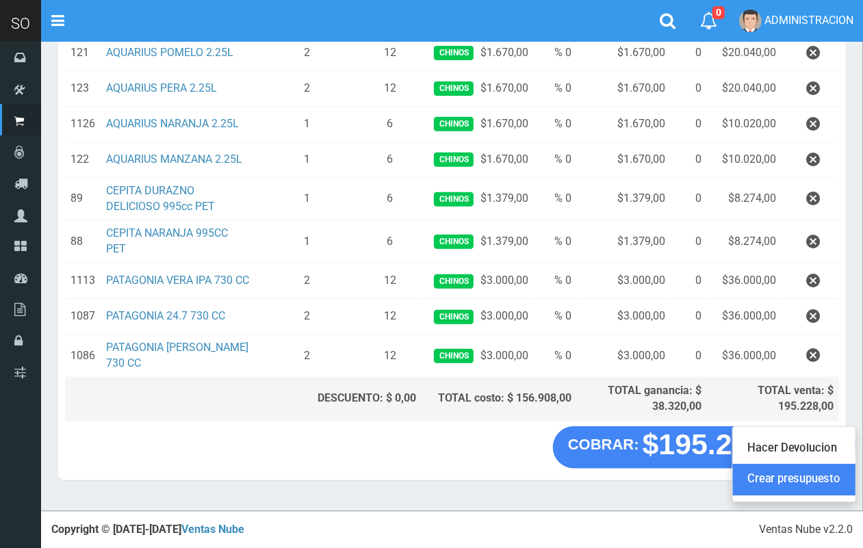
click at [809, 480] on link "Crear presupuesto" at bounding box center [794, 479] width 123 height 31
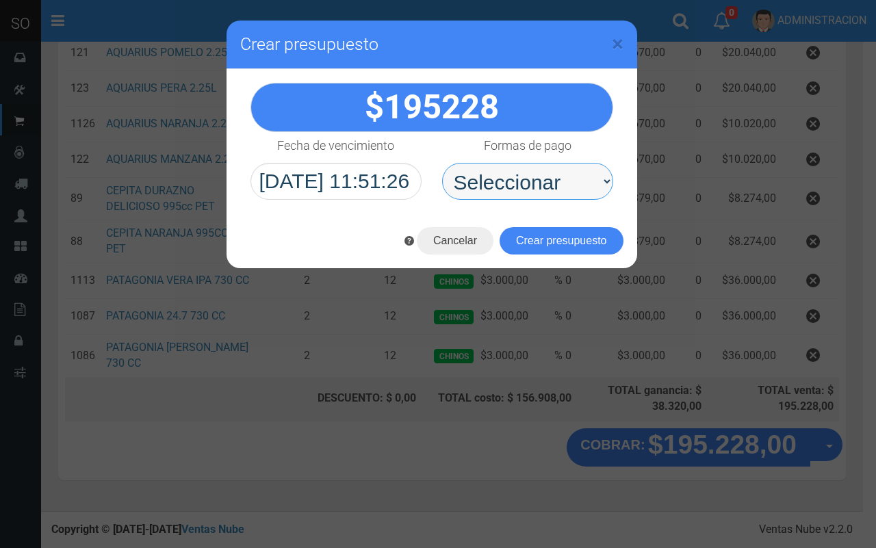
drag, startPoint x: 569, startPoint y: 180, endPoint x: 569, endPoint y: 195, distance: 15.1
click at [569, 181] on select "Seleccionar Efectivo Tarjeta de Crédito Depósito Débito" at bounding box center [527, 181] width 171 height 37
select select "Efectivo"
click at [442, 163] on select "Seleccionar Efectivo Tarjeta de Crédito Depósito Débito" at bounding box center [527, 181] width 171 height 37
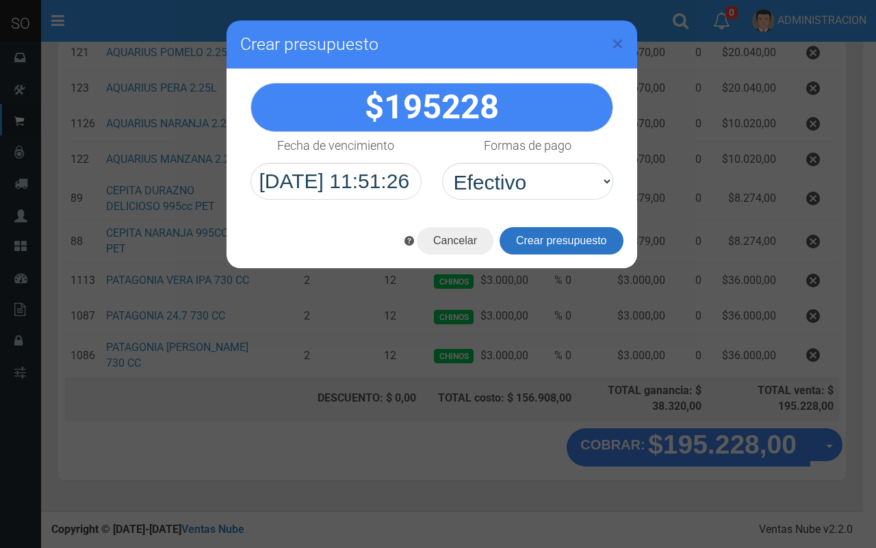
click at [570, 240] on button "Crear presupuesto" at bounding box center [562, 240] width 124 height 27
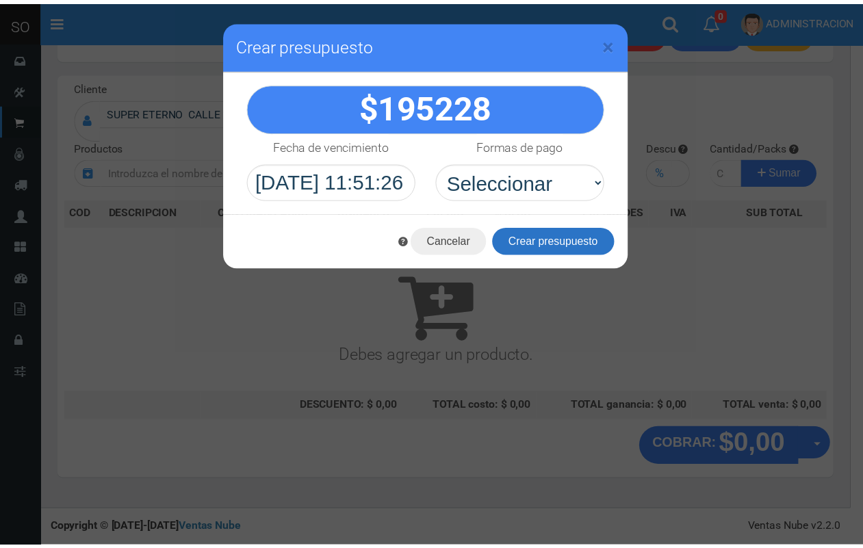
scroll to position [0, 0]
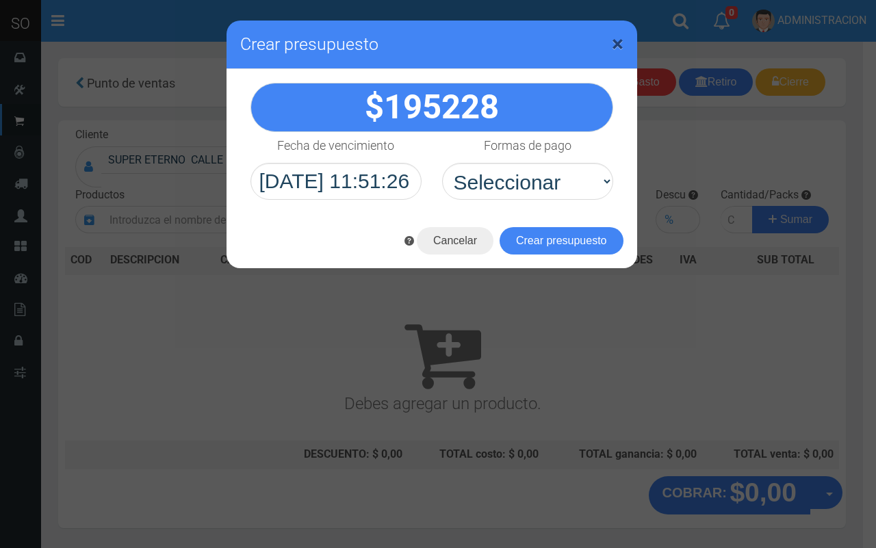
click at [619, 43] on span "×" at bounding box center [618, 44] width 12 height 26
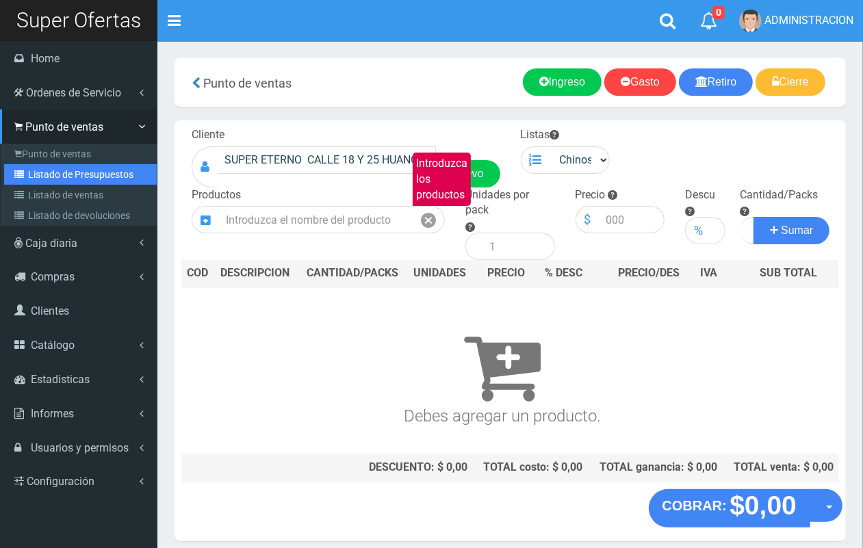
drag, startPoint x: 46, startPoint y: 182, endPoint x: 231, endPoint y: 179, distance: 185.5
click at [46, 181] on link "Listado de Presupuestos" at bounding box center [80, 174] width 153 height 21
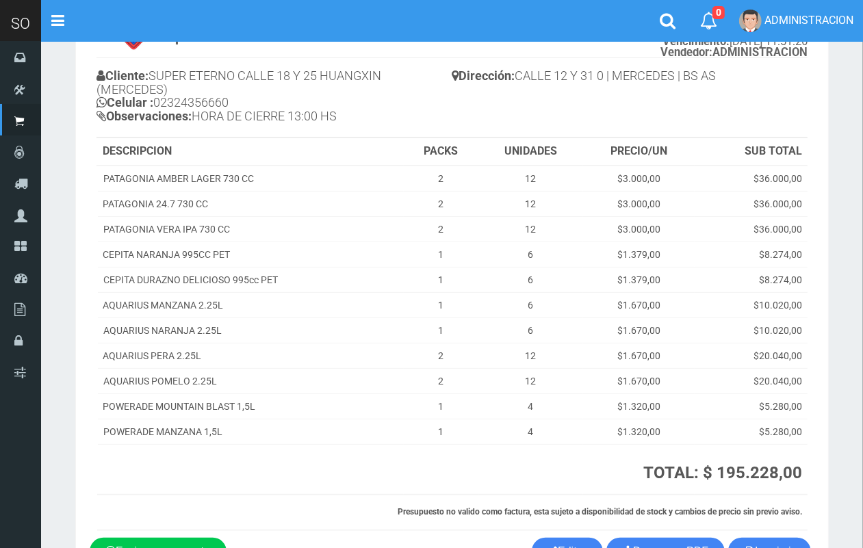
scroll to position [93, 0]
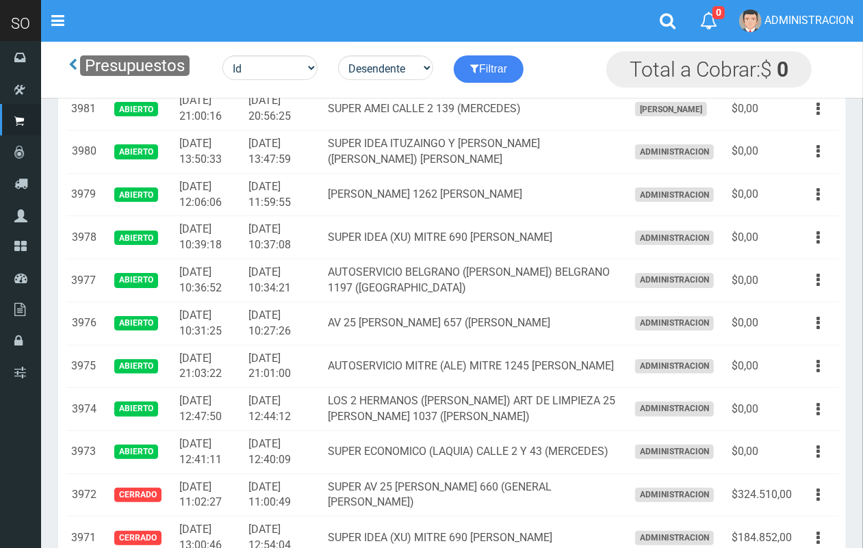
scroll to position [180, 0]
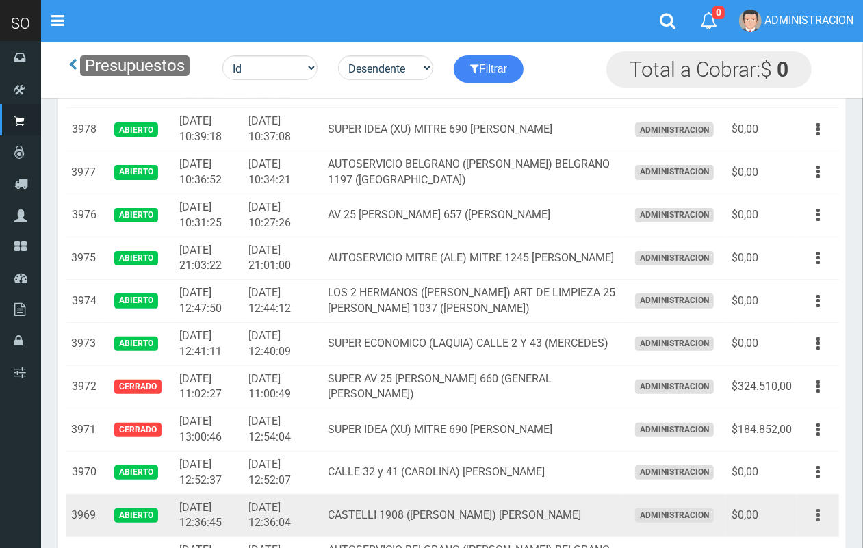
click at [815, 517] on button "button" at bounding box center [818, 516] width 31 height 24
click at [794, 538] on link "Editar" at bounding box center [779, 549] width 108 height 30
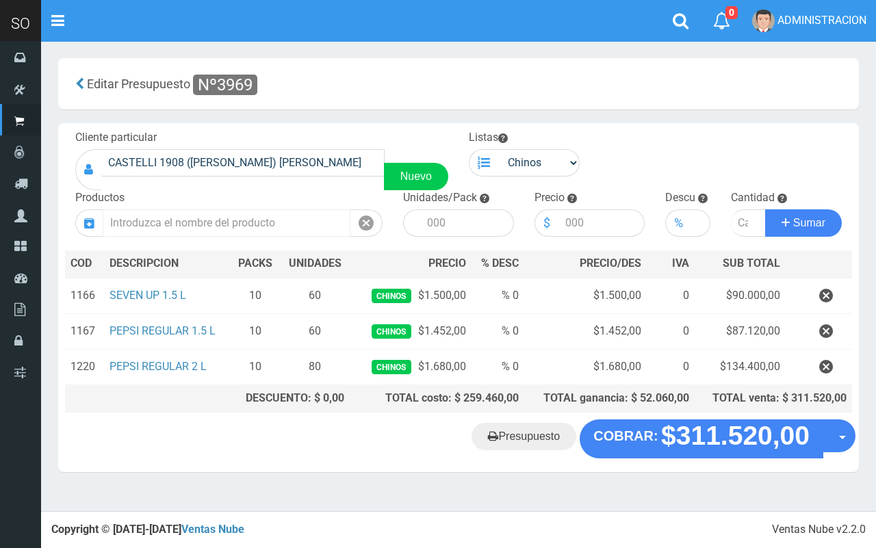
click at [275, 214] on input "text" at bounding box center [227, 222] width 248 height 27
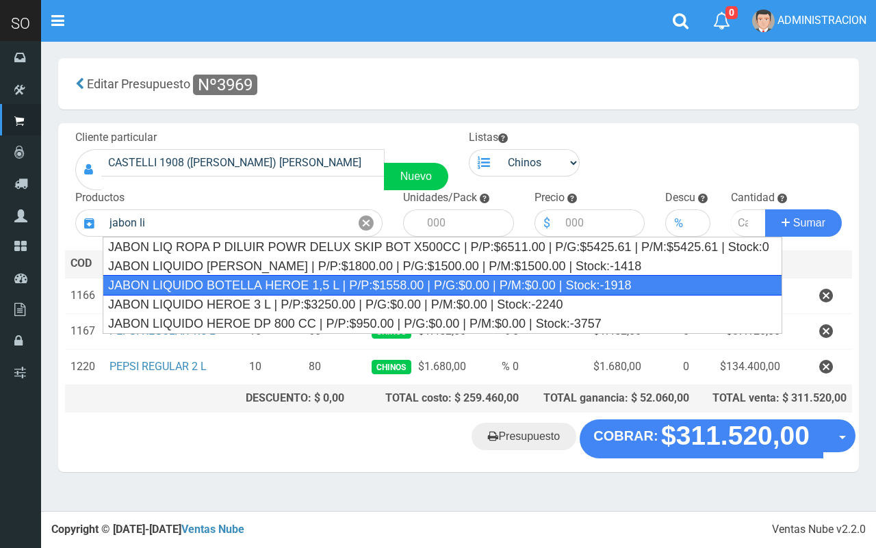
click at [291, 279] on div "JABON LIQUIDO BOTELLA HEROE 1,5 L | P/P:$1558.00 | P/G:$0.00 | P/M:$0.00 | Stoc…" at bounding box center [443, 285] width 680 height 21
type input "JABON LIQUIDO BOTELLA HEROE 1,5 L | P/P:$1558.00 | P/G:$0.00 | P/M:$0.00 | Stoc…"
type input "6"
type input "1558.00"
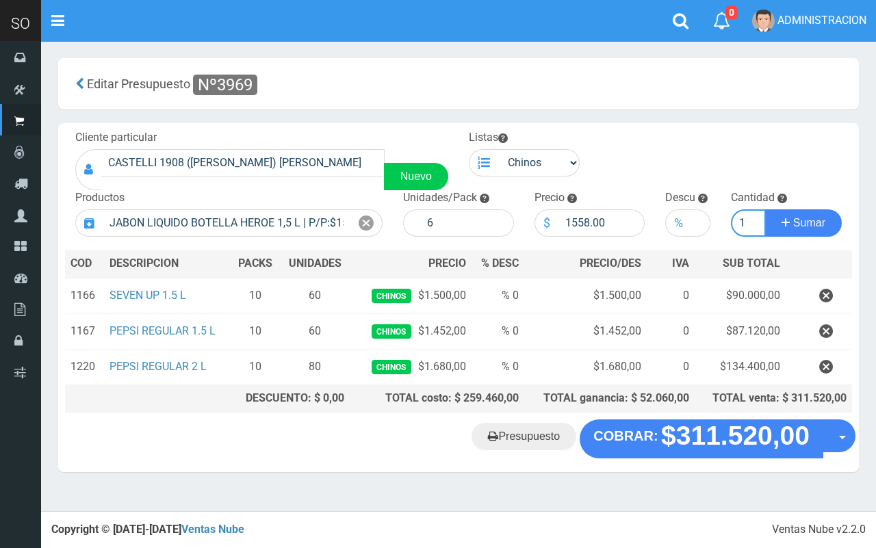
type input "1"
click at [765, 209] on button "Sumar" at bounding box center [803, 222] width 77 height 27
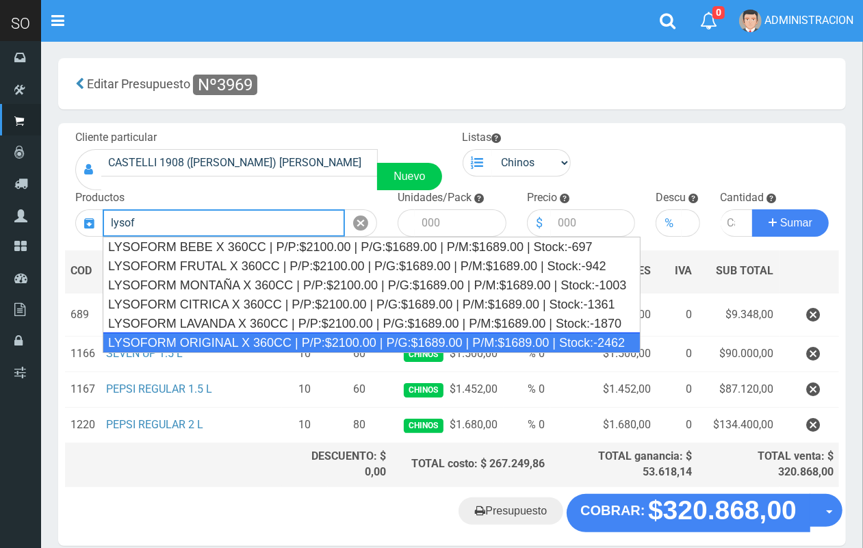
click at [194, 333] on div "LYSOFORM ORIGINAL X 360CC | P/P:$2100.00 | P/G:$1689.00 | P/M:$1689.00 | Stock:…" at bounding box center [372, 343] width 538 height 21
type input "LYSOFORM ORIGINAL X 360CC | P/P:$2100.00 | P/G:$1689.00 | P/M:$1689.00 | Stock:…"
type input "12"
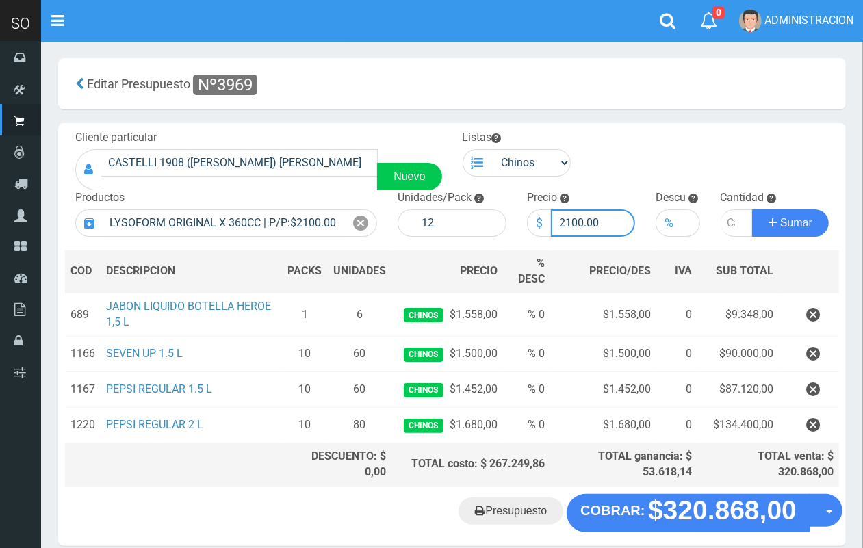
drag, startPoint x: 582, startPoint y: 219, endPoint x: 539, endPoint y: 221, distance: 43.2
click at [538, 222] on div "$ 2100.00" at bounding box center [581, 222] width 109 height 27
type input "1900.00"
click at [726, 226] on input "number" at bounding box center [737, 222] width 33 height 27
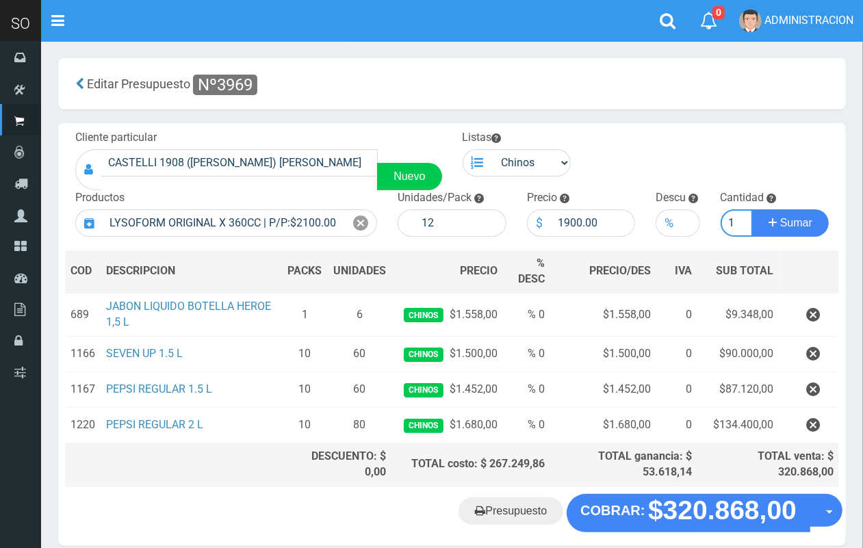
type input "1"
click at [752, 209] on button "Sumar" at bounding box center [790, 222] width 77 height 27
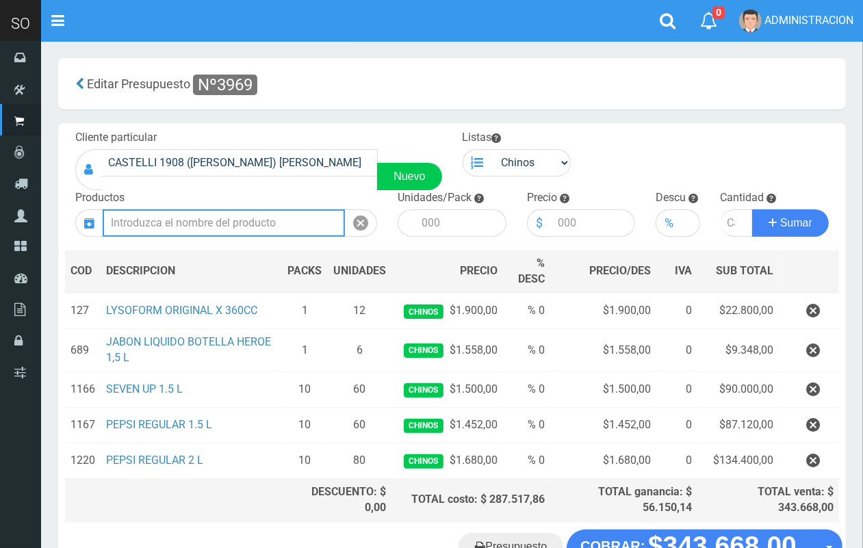
scroll to position [97, 0]
